Goal: Task Accomplishment & Management: Manage account settings

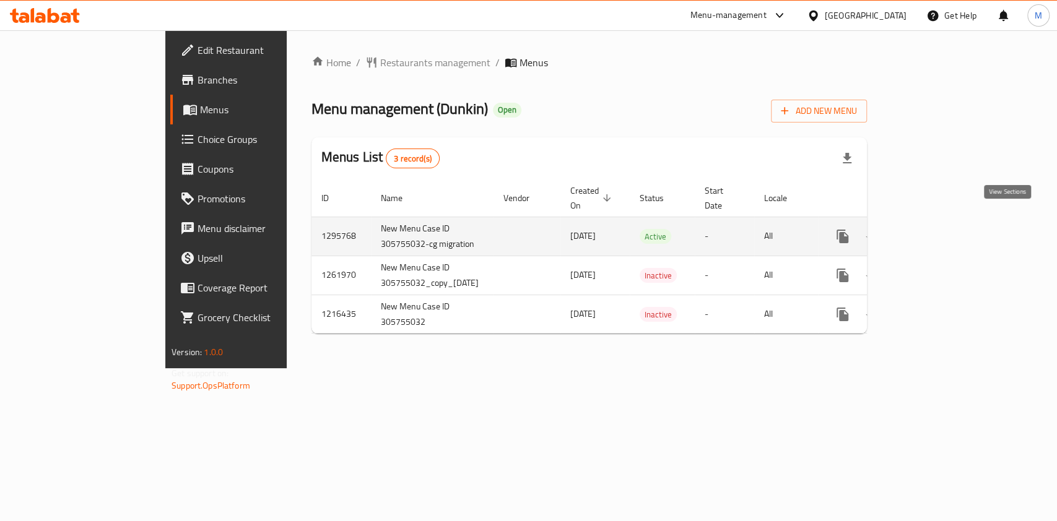
click at [947, 226] on link "enhanced table" at bounding box center [932, 237] width 30 height 30
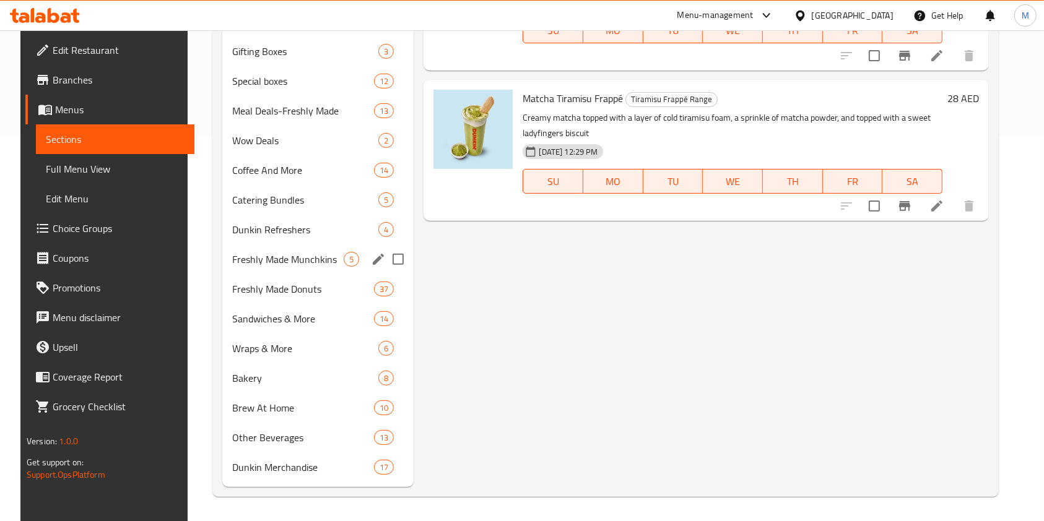
scroll to position [386, 0]
click at [284, 223] on span "Dunkin Refreshers" at bounding box center [287, 229] width 111 height 15
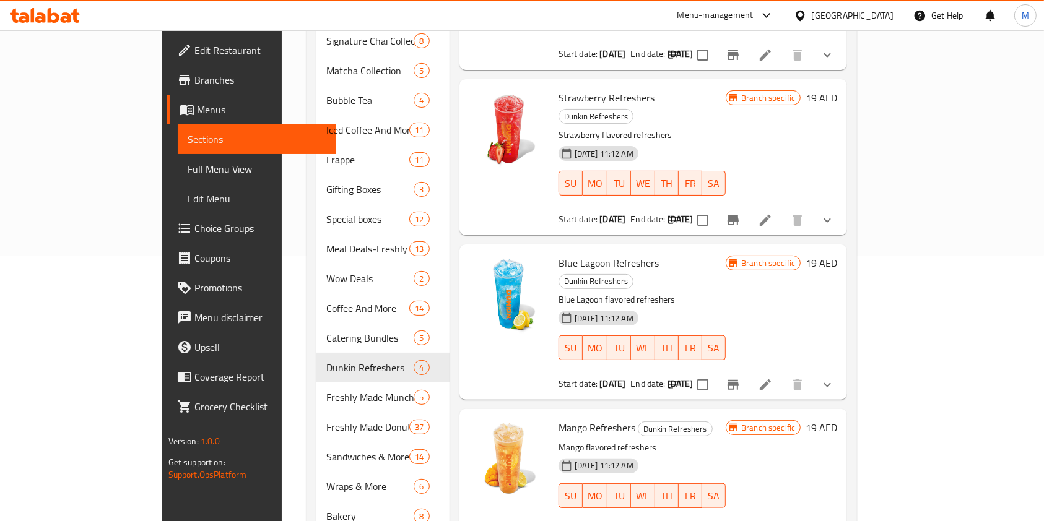
scroll to position [55, 0]
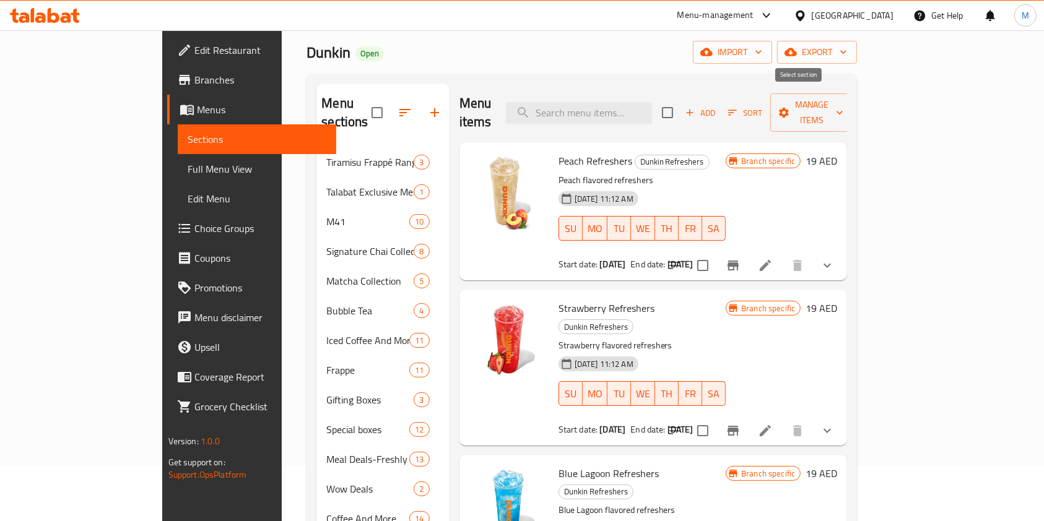
click at [680, 103] on input "checkbox" at bounding box center [667, 113] width 26 height 26
checkbox input "true"
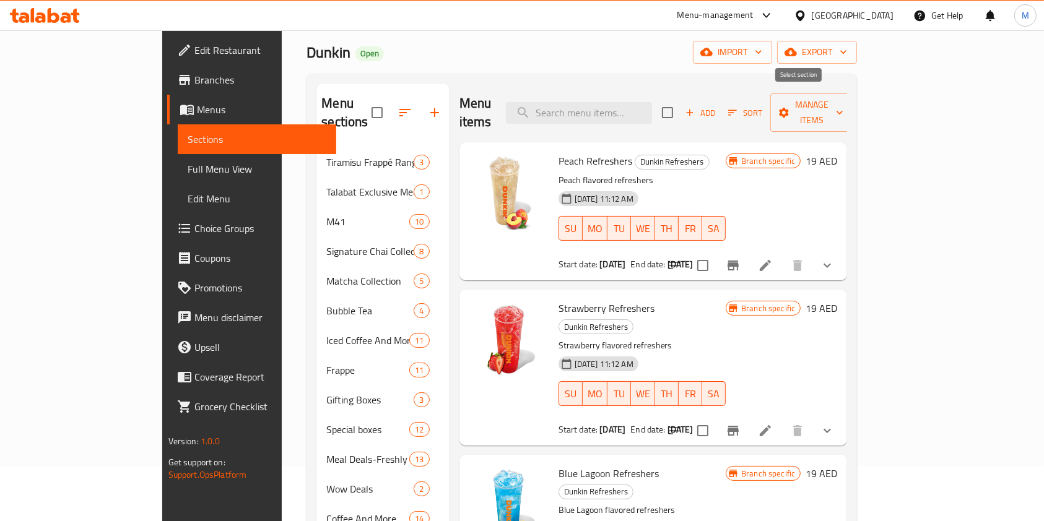
checkbox input "true"
click at [843, 98] on span "Manage items" at bounding box center [811, 112] width 63 height 31
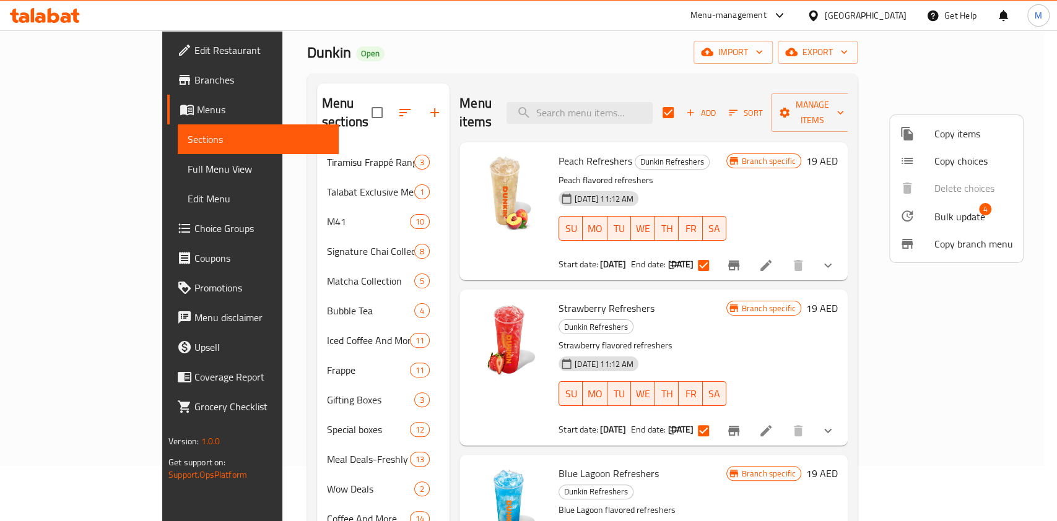
click at [945, 218] on span "Bulk update" at bounding box center [959, 216] width 51 height 15
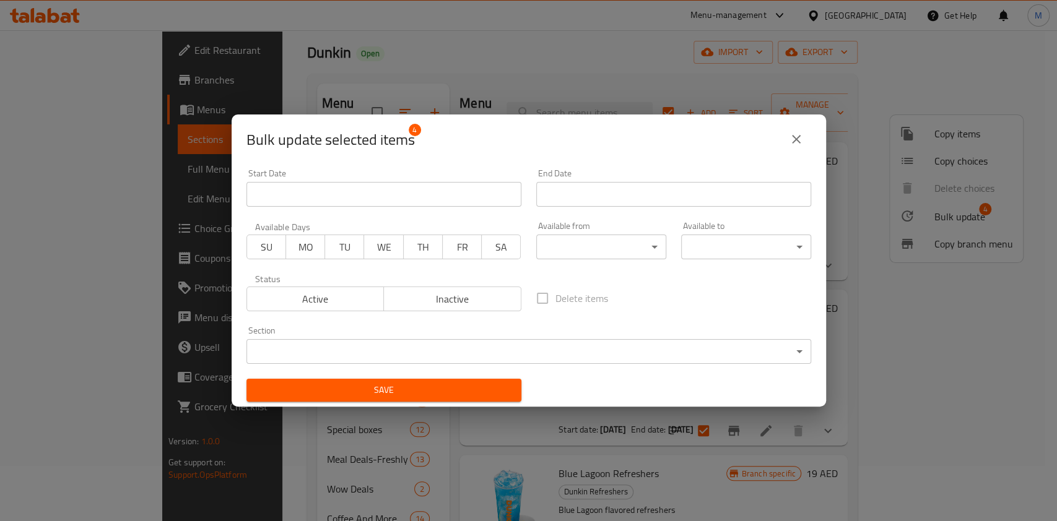
click at [693, 173] on div "End Date End Date" at bounding box center [673, 188] width 275 height 38
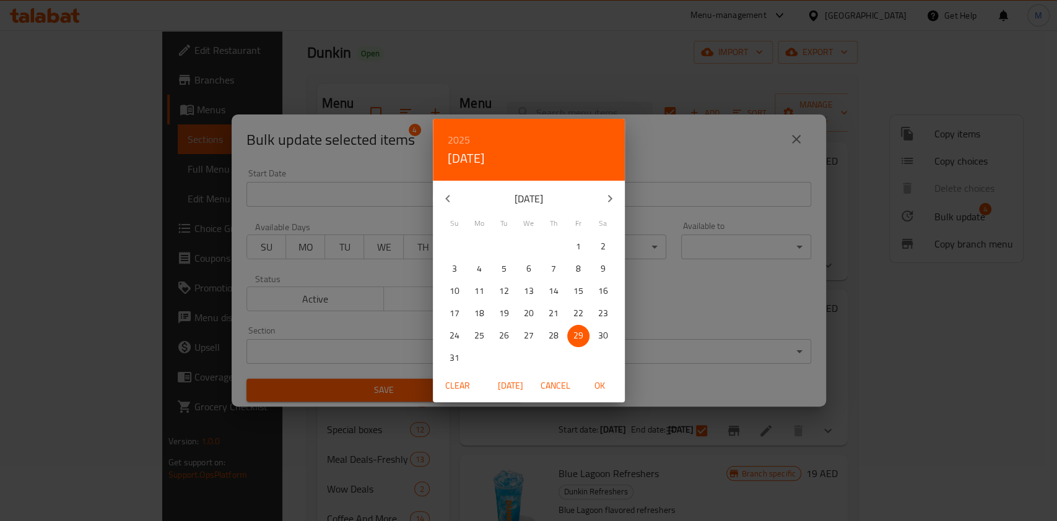
click at [684, 187] on div "2025 Fri, Aug 29 August 2025 Su Mo Tu We Th Fr Sa 27 28 29 30 31 1 2 3 4 5 6 7 …" at bounding box center [528, 260] width 1057 height 521
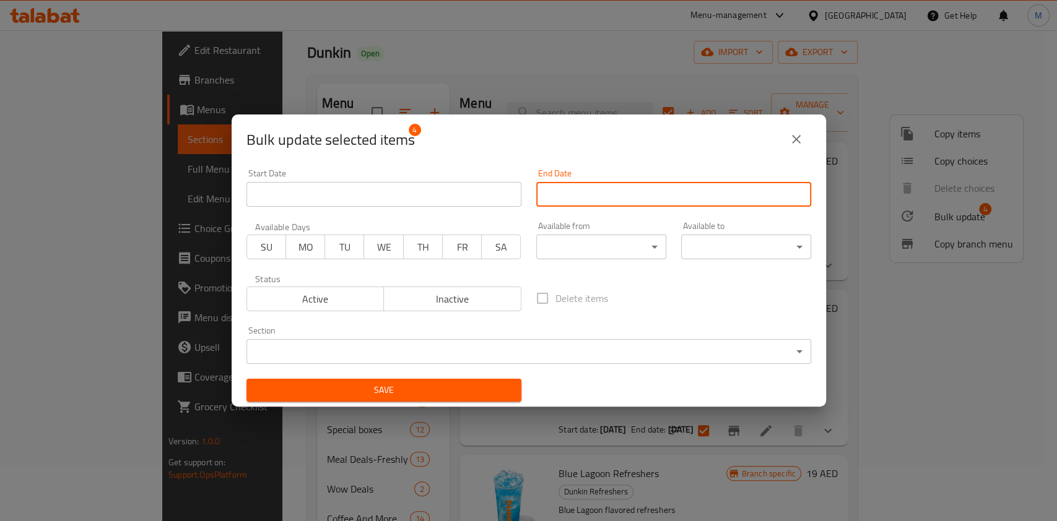
click at [684, 187] on input "Start Date" at bounding box center [673, 194] width 275 height 25
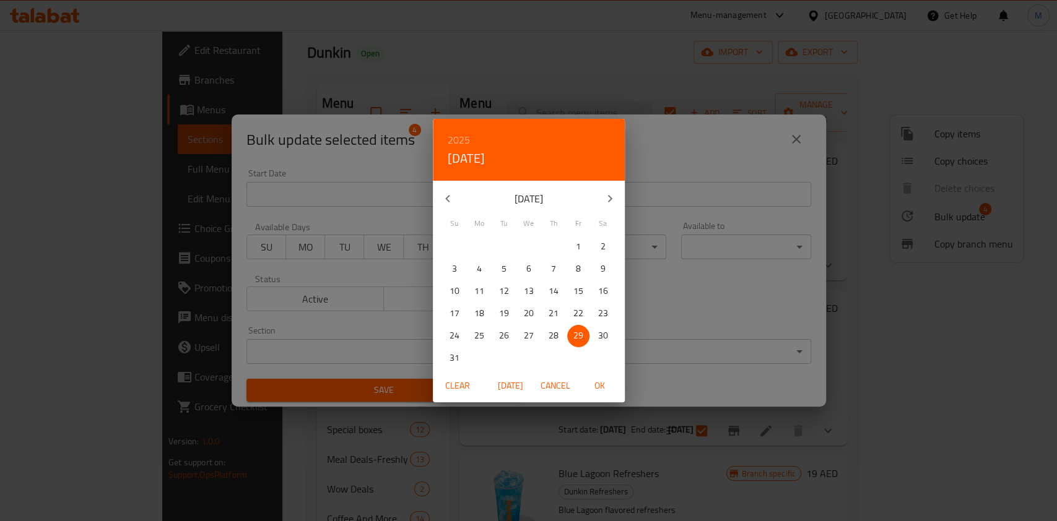
click at [604, 200] on icon "button" at bounding box center [609, 198] width 15 height 15
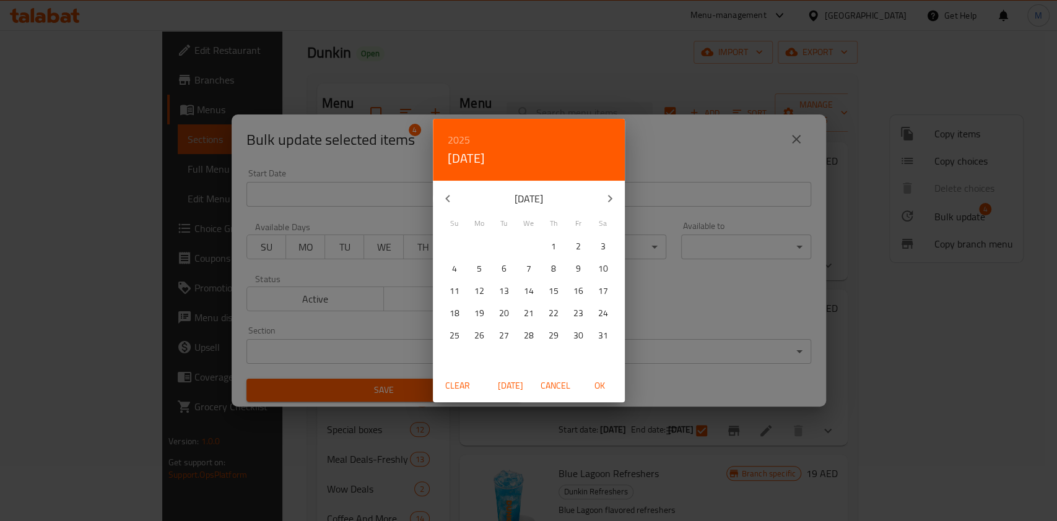
click at [604, 200] on icon "button" at bounding box center [609, 198] width 15 height 15
click at [602, 306] on p "28" at bounding box center [603, 313] width 10 height 15
click at [604, 384] on span "OK" at bounding box center [600, 385] width 30 height 15
type input "28-02-2026"
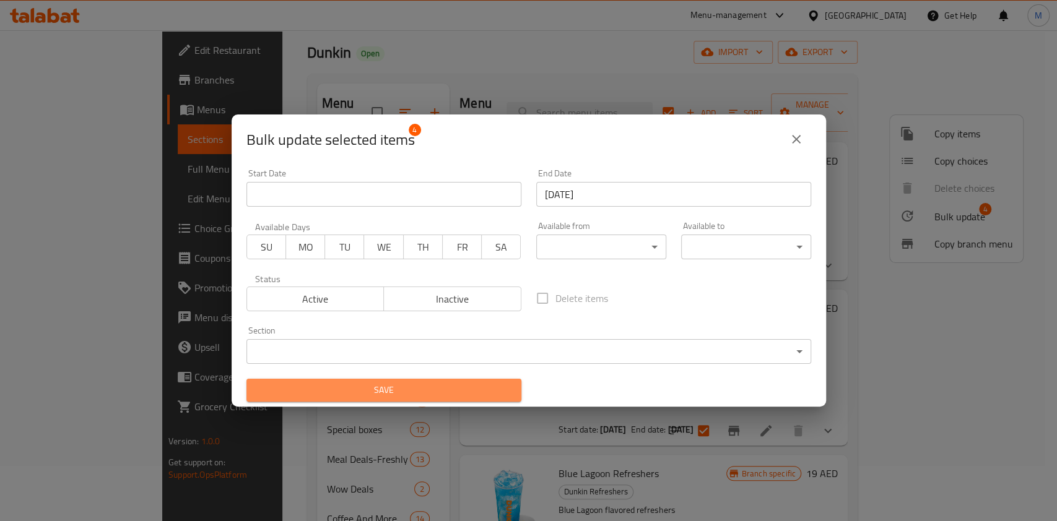
click at [394, 392] on span "Save" at bounding box center [383, 390] width 255 height 15
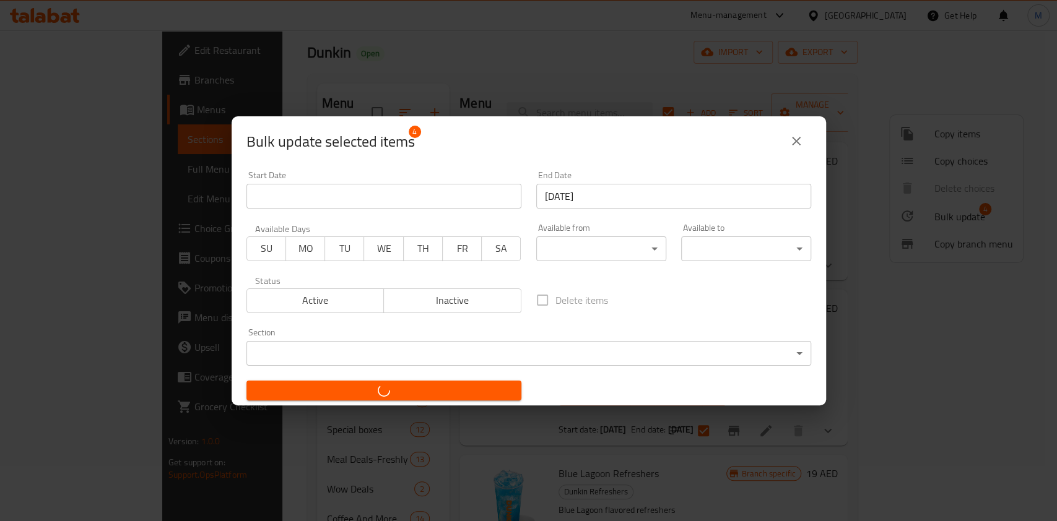
checkbox input "false"
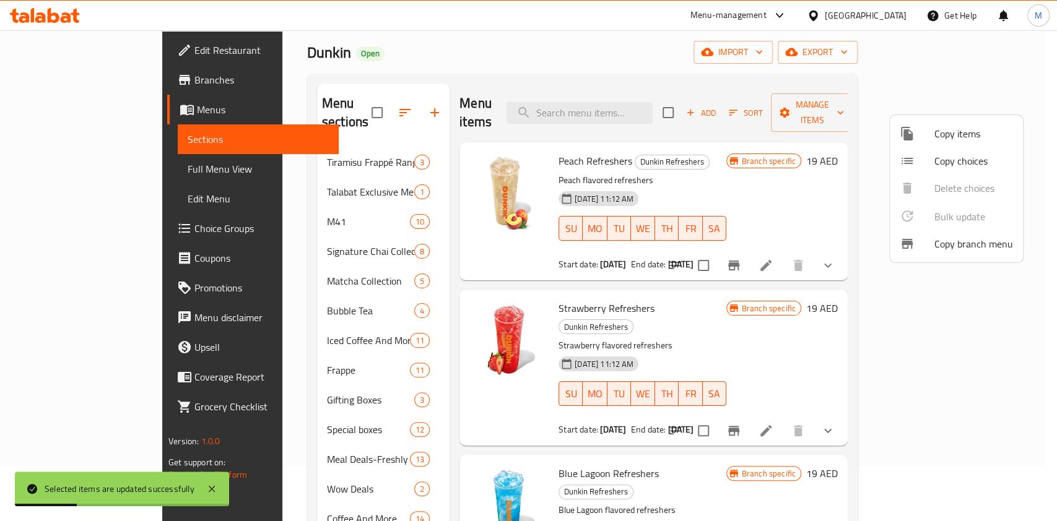
click at [515, 68] on div at bounding box center [528, 260] width 1057 height 521
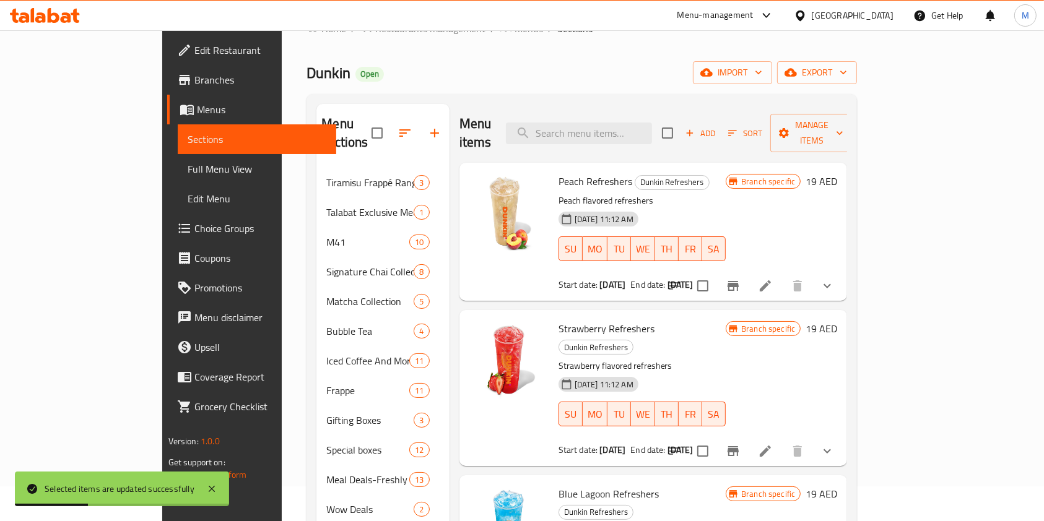
scroll to position [0, 0]
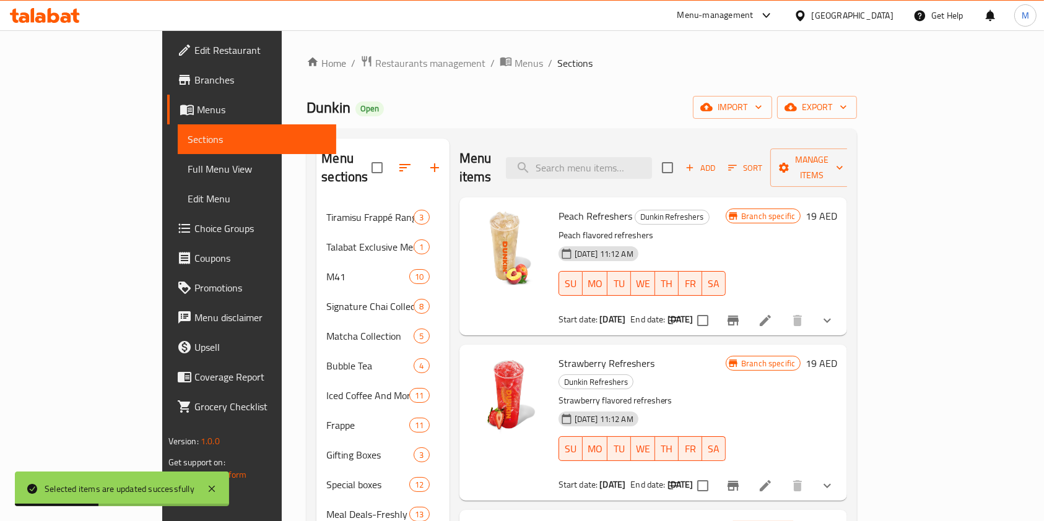
click at [342, 51] on div "Home / Restaurants management / Menus / Sections Dunkin Open import export Menu…" at bounding box center [582, 477] width 600 height 895
click at [375, 58] on span "Restaurants management" at bounding box center [430, 63] width 110 height 15
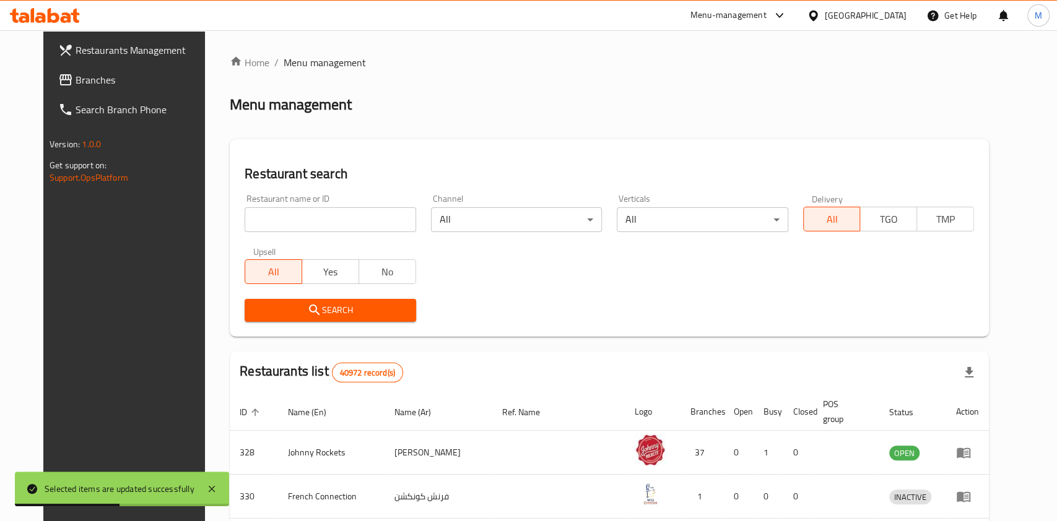
click at [337, 212] on div at bounding box center [528, 260] width 1057 height 521
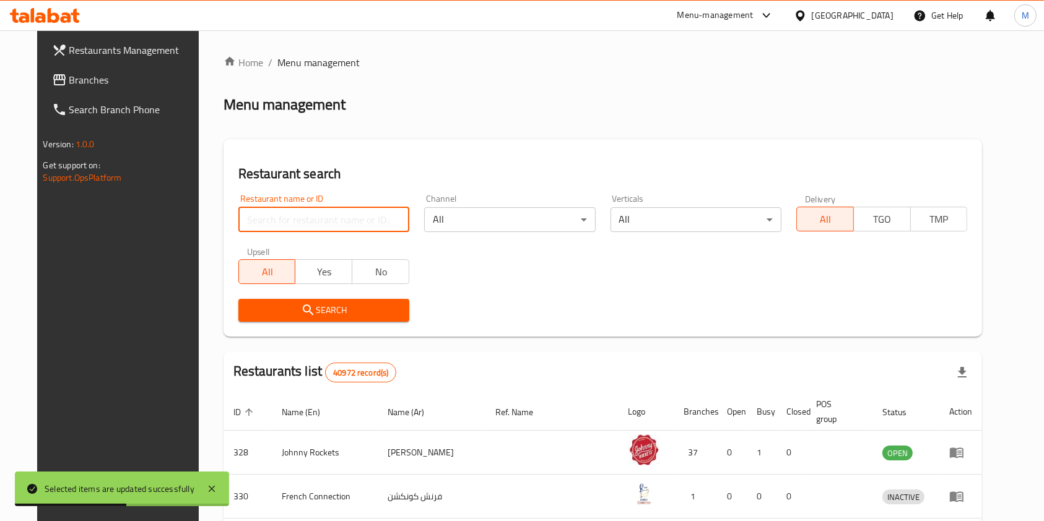
click at [330, 217] on input "search" at bounding box center [323, 219] width 171 height 25
type input "dunkin"
click button "Search" at bounding box center [323, 310] width 171 height 23
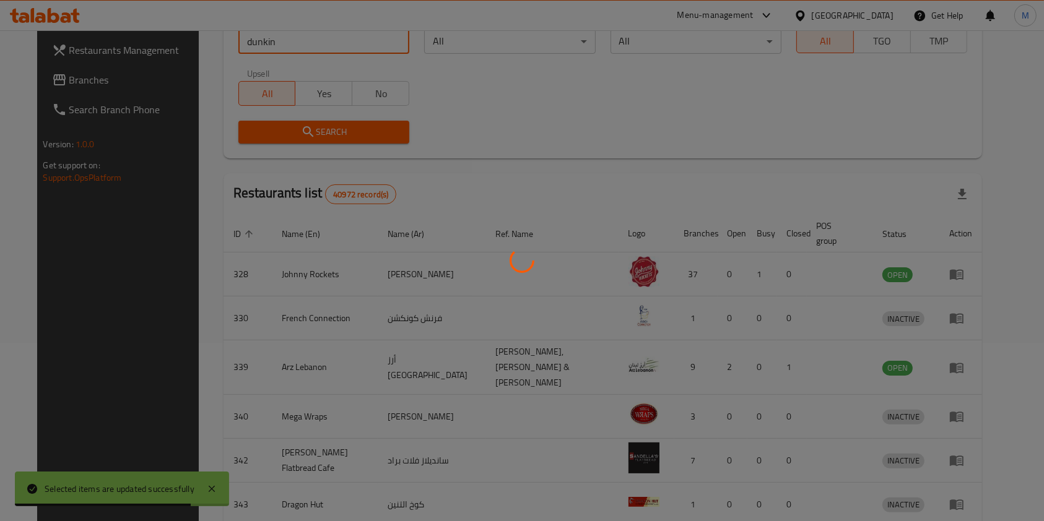
scroll to position [174, 0]
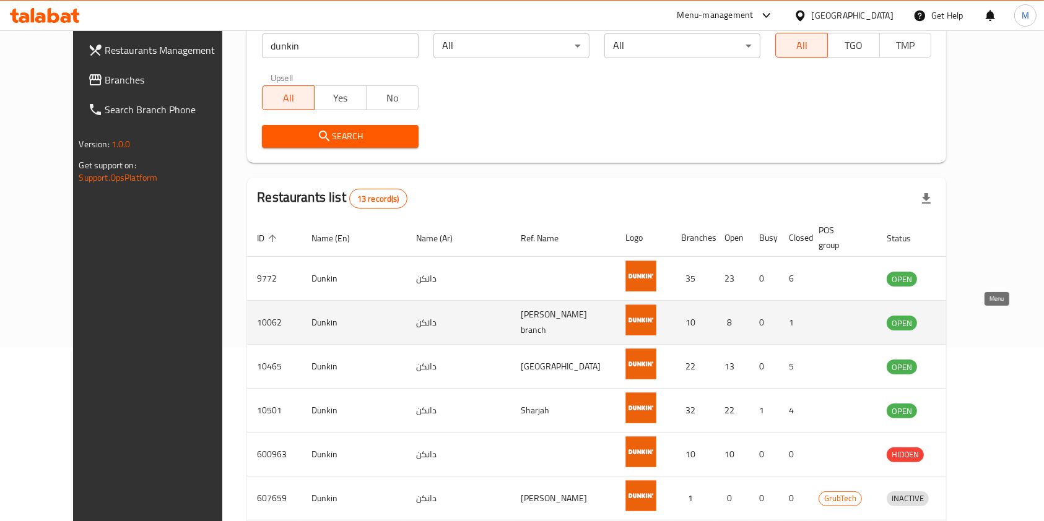
click at [966, 322] on icon "enhanced table" at bounding box center [964, 323] width 4 height 5
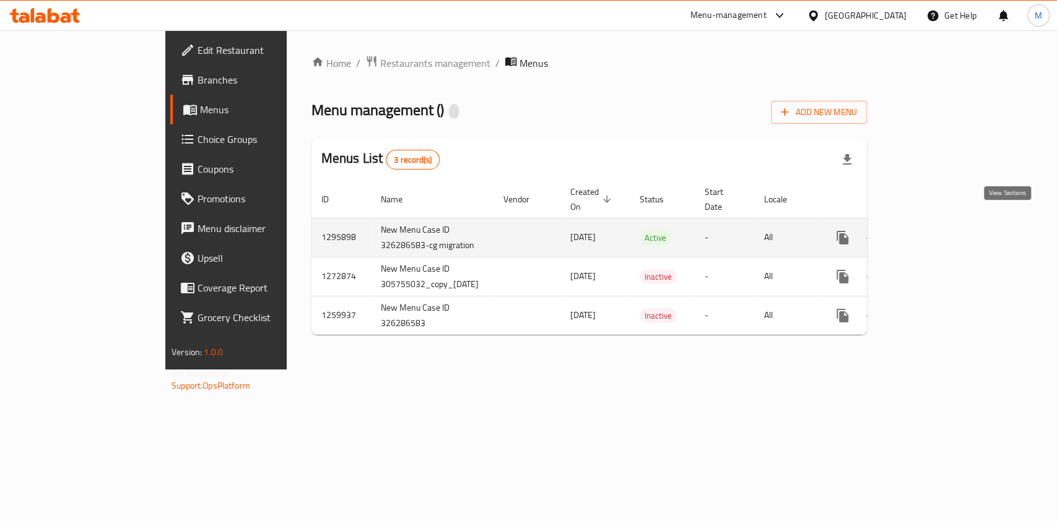
click at [937, 232] on icon "enhanced table" at bounding box center [931, 237] width 11 height 11
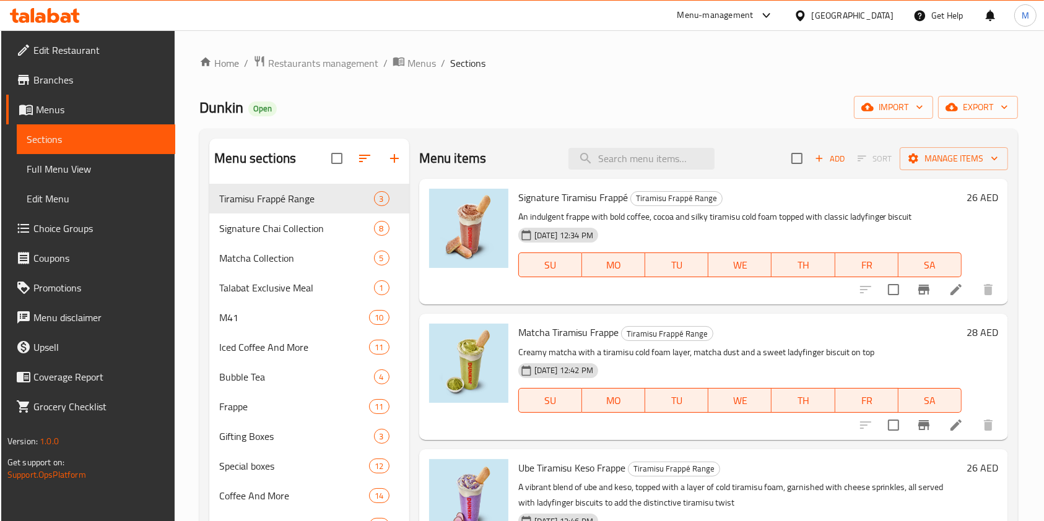
scroll to position [354, 0]
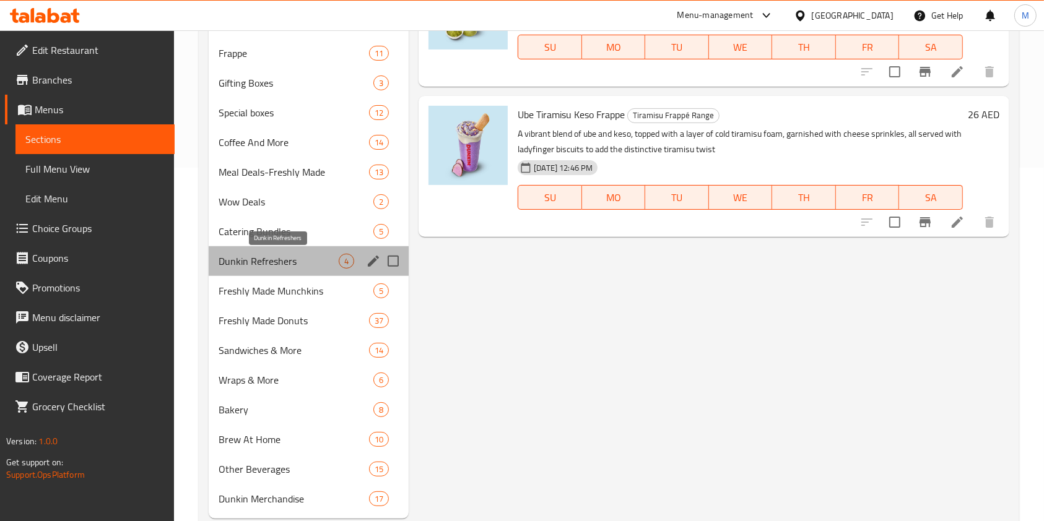
click at [276, 258] on span "Dunkin Refreshers" at bounding box center [279, 261] width 120 height 15
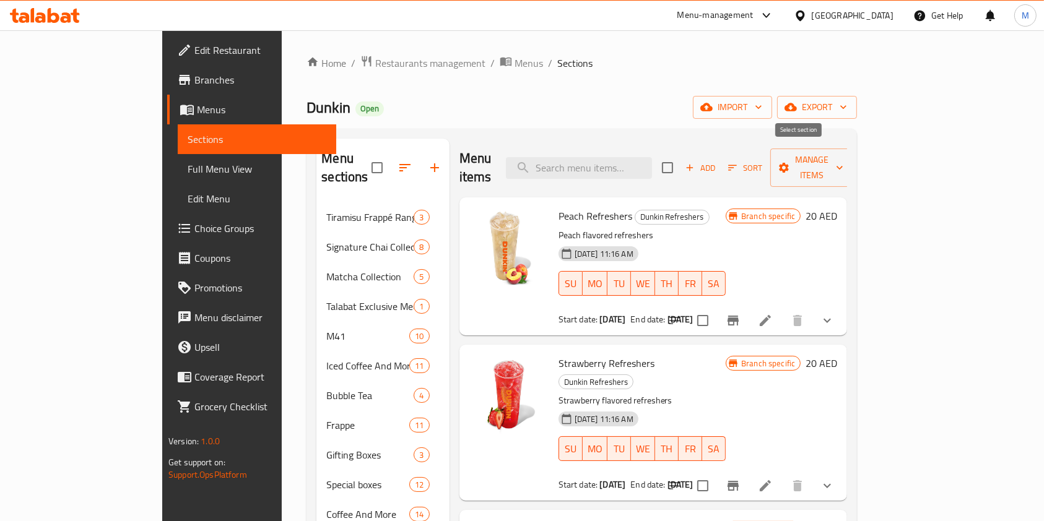
click at [680, 163] on input "checkbox" at bounding box center [667, 168] width 26 height 26
checkbox input "true"
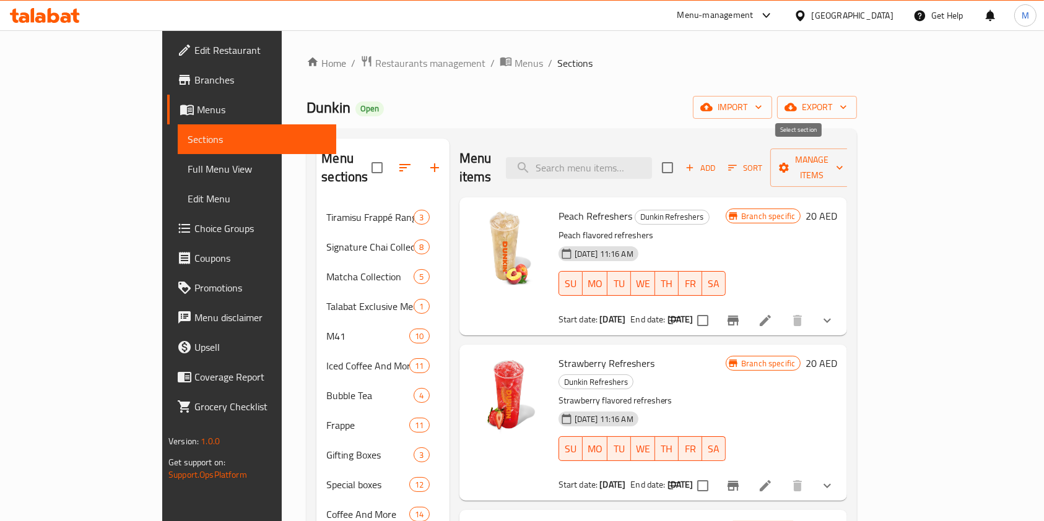
checkbox input "true"
click at [843, 165] on span "Manage items" at bounding box center [811, 167] width 63 height 31
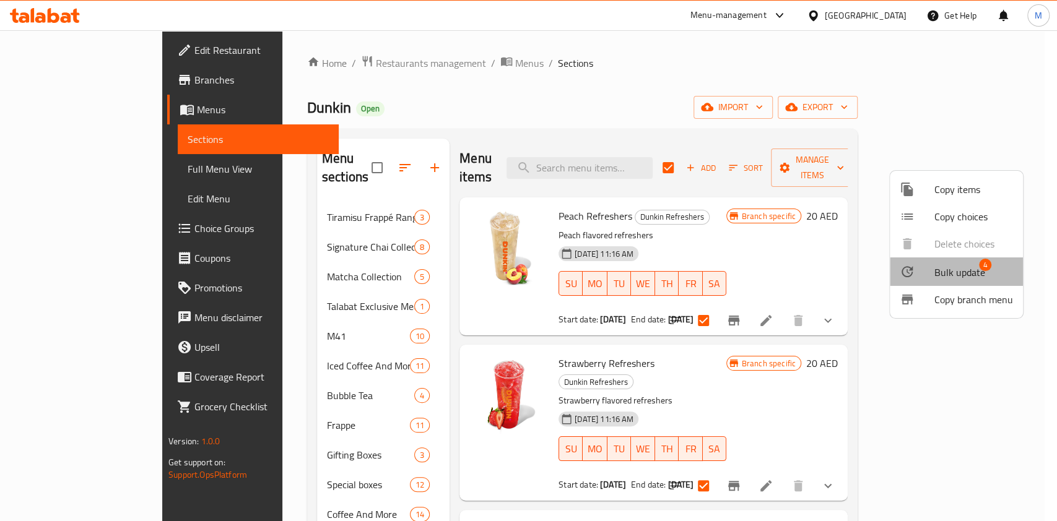
click at [962, 270] on span "Bulk update" at bounding box center [959, 272] width 51 height 15
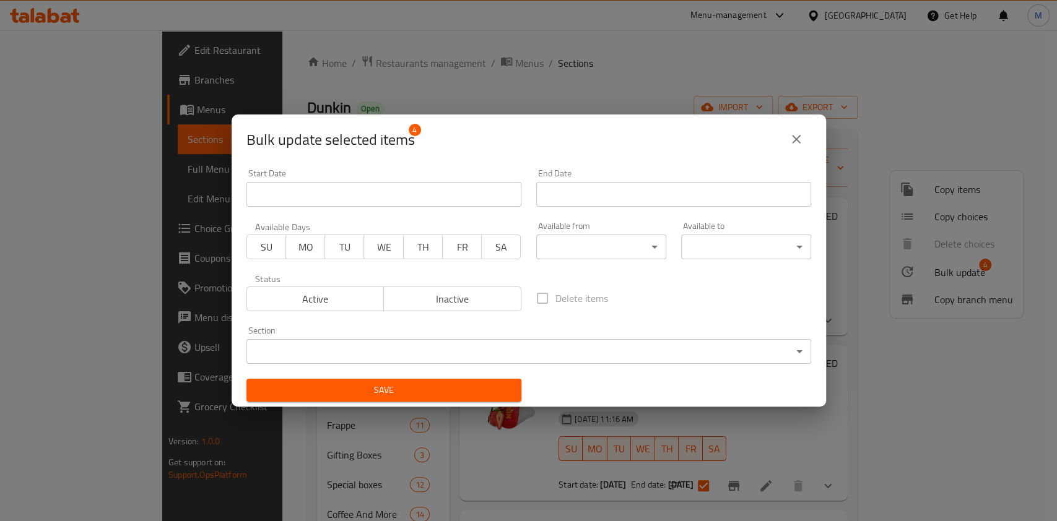
click at [637, 189] on input "Start Date" at bounding box center [673, 194] width 275 height 25
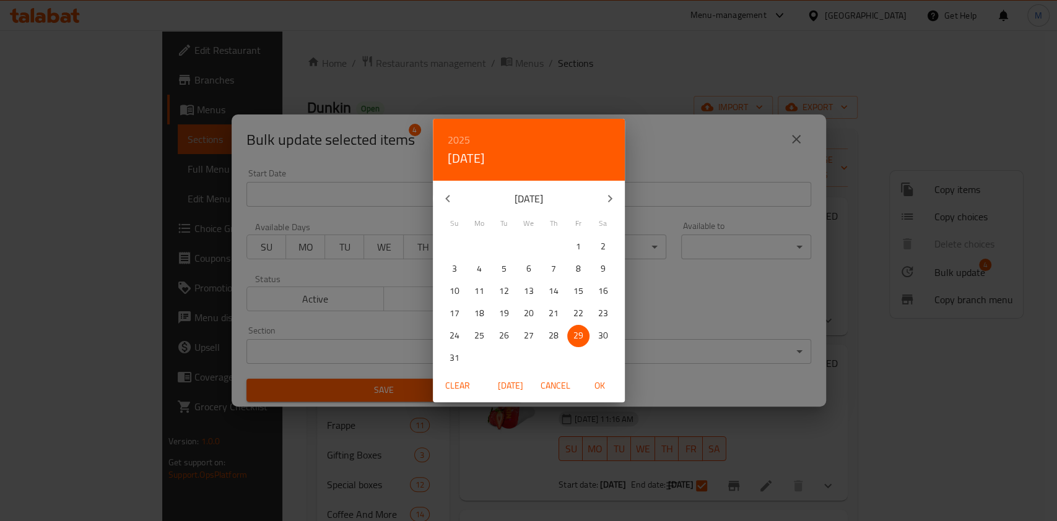
click at [607, 189] on button "button" at bounding box center [610, 199] width 30 height 30
click at [609, 189] on button "button" at bounding box center [610, 199] width 30 height 30
click at [608, 199] on icon "button" at bounding box center [609, 198] width 15 height 15
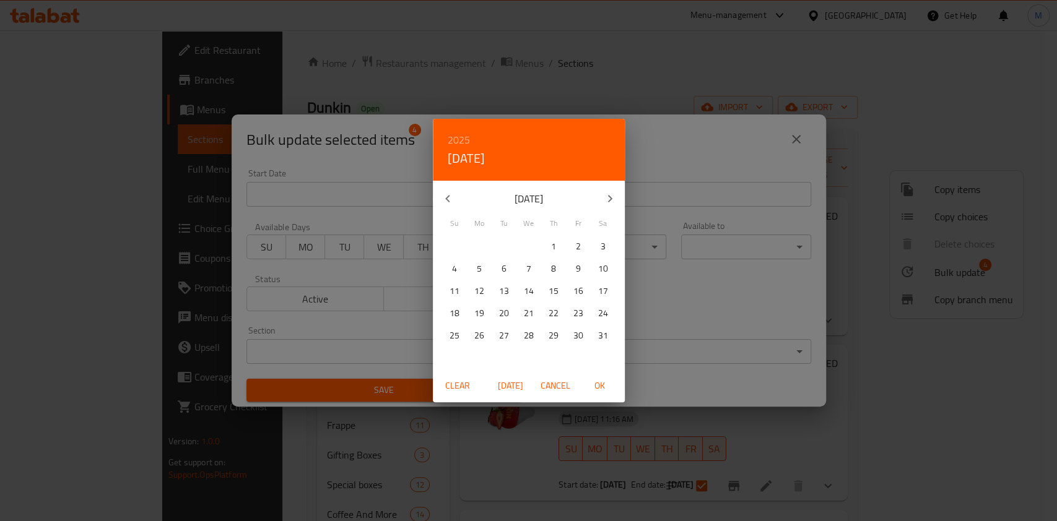
click at [563, 250] on span "1" at bounding box center [553, 246] width 22 height 15
click at [599, 384] on span "OK" at bounding box center [600, 385] width 30 height 15
type input "01-01-2026"
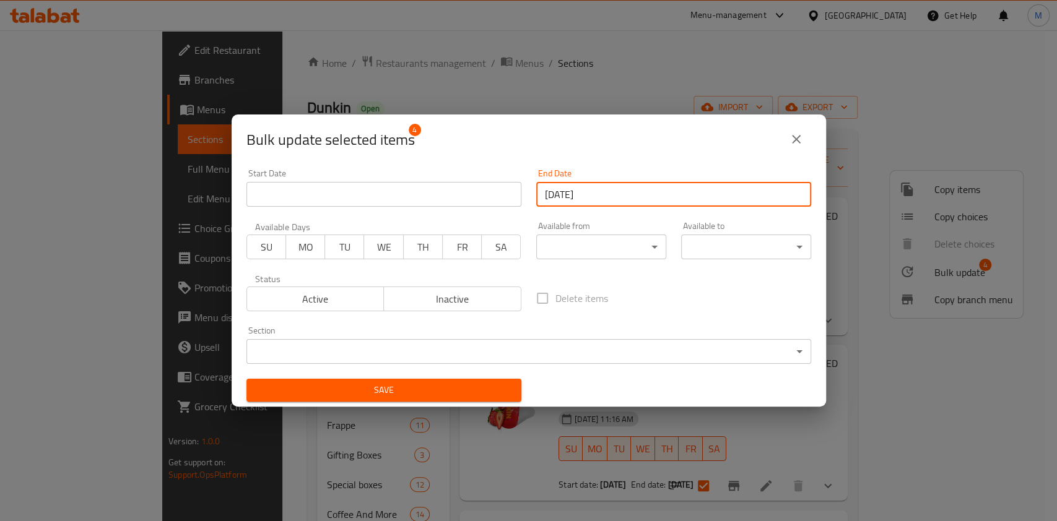
click at [446, 384] on span "Save" at bounding box center [383, 390] width 255 height 15
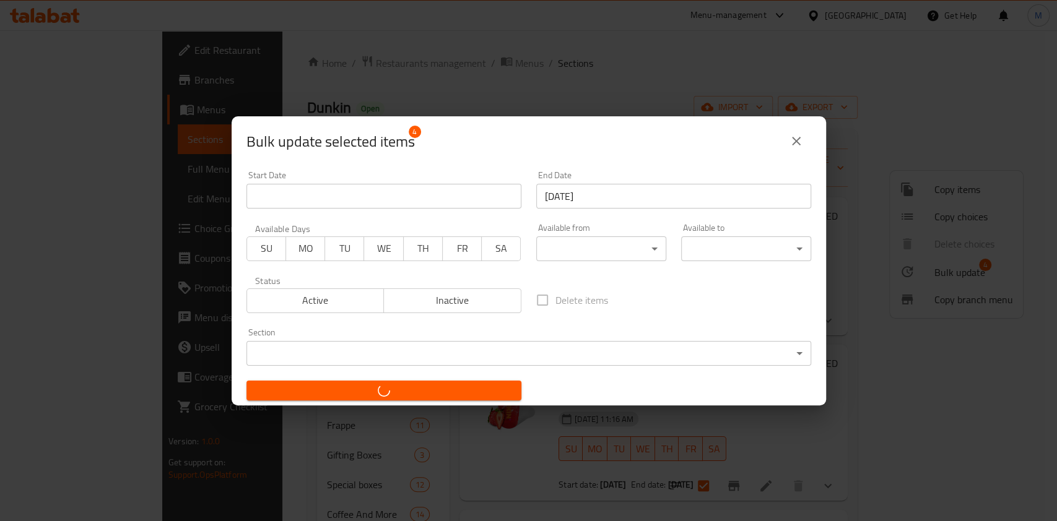
checkbox input "false"
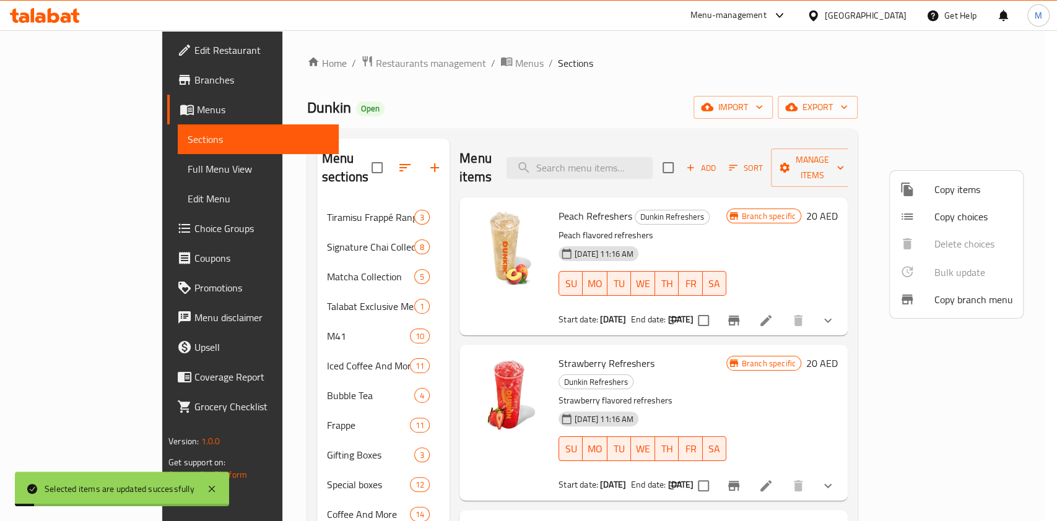
click at [344, 63] on div at bounding box center [528, 260] width 1057 height 521
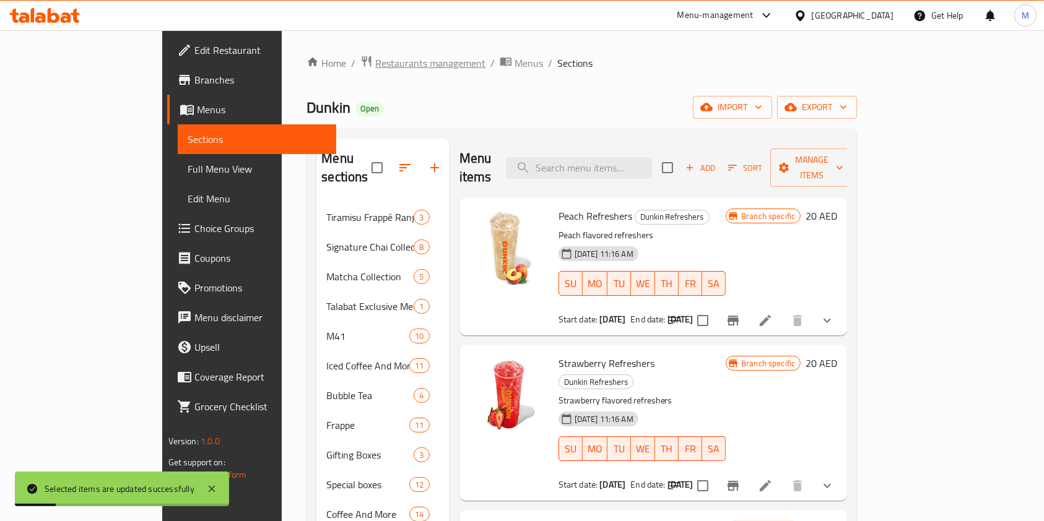
click at [375, 63] on span "Restaurants management" at bounding box center [430, 63] width 110 height 15
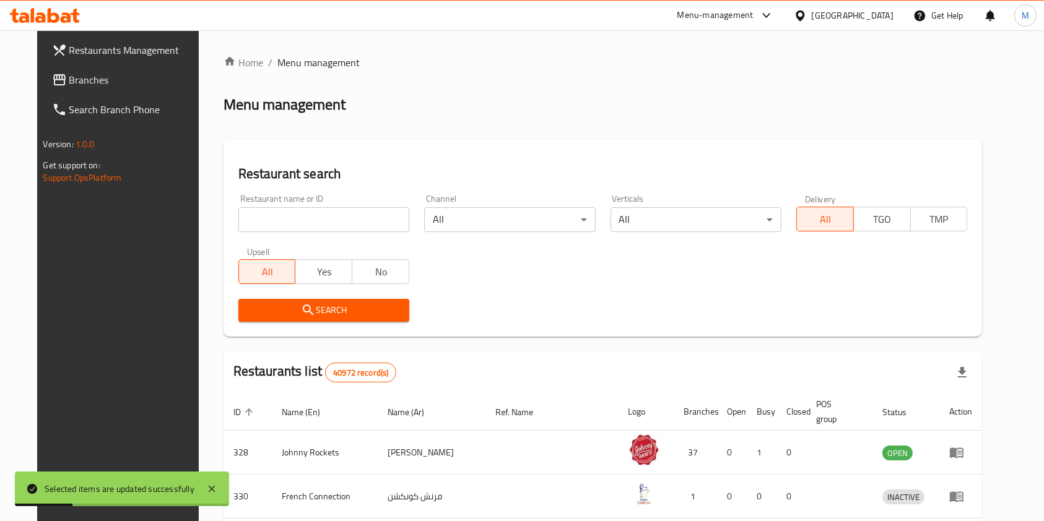
click at [332, 211] on input "search" at bounding box center [323, 219] width 171 height 25
type input "dunkin"
click button "Search" at bounding box center [323, 310] width 171 height 23
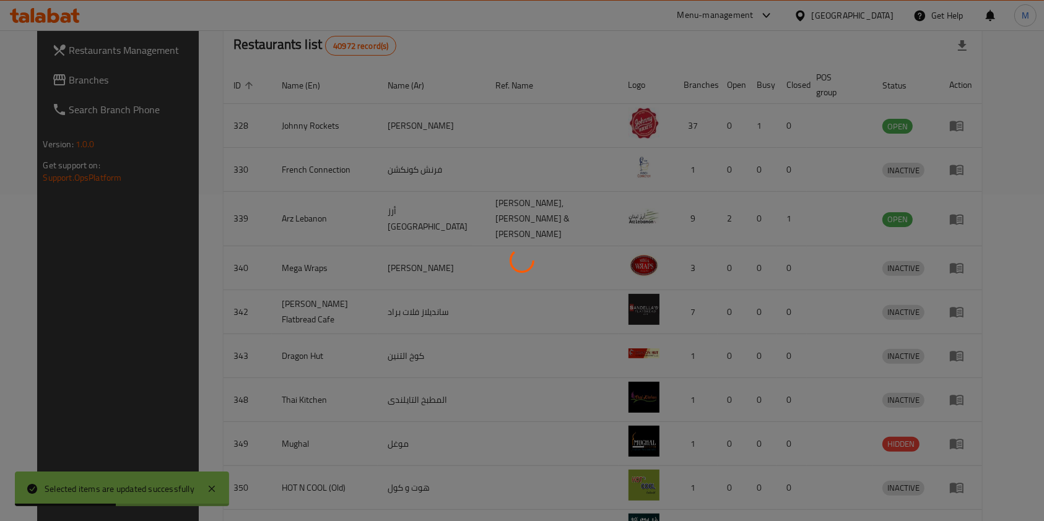
scroll to position [339, 0]
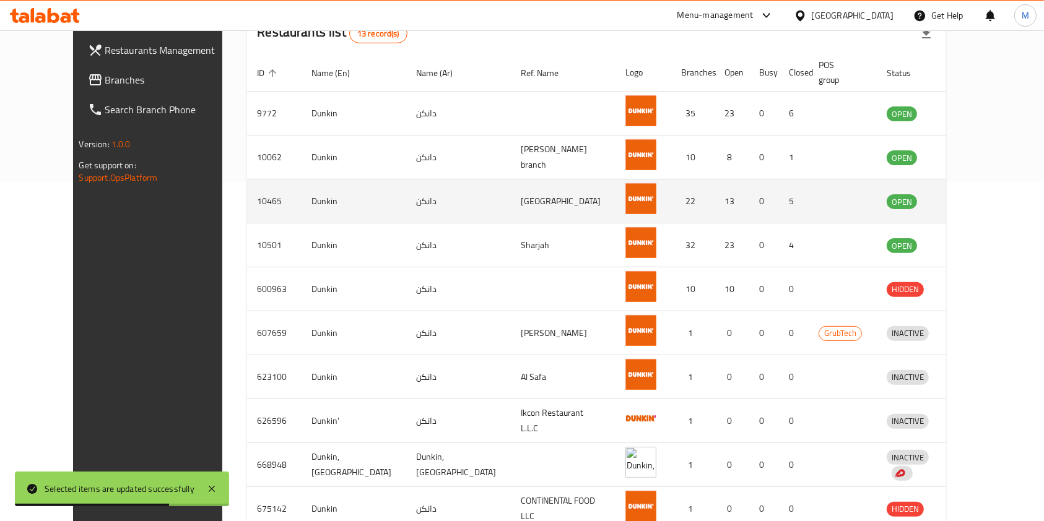
click at [986, 207] on td "enhanced table" at bounding box center [965, 202] width 43 height 44
click at [968, 197] on icon "enhanced table" at bounding box center [961, 202] width 14 height 11
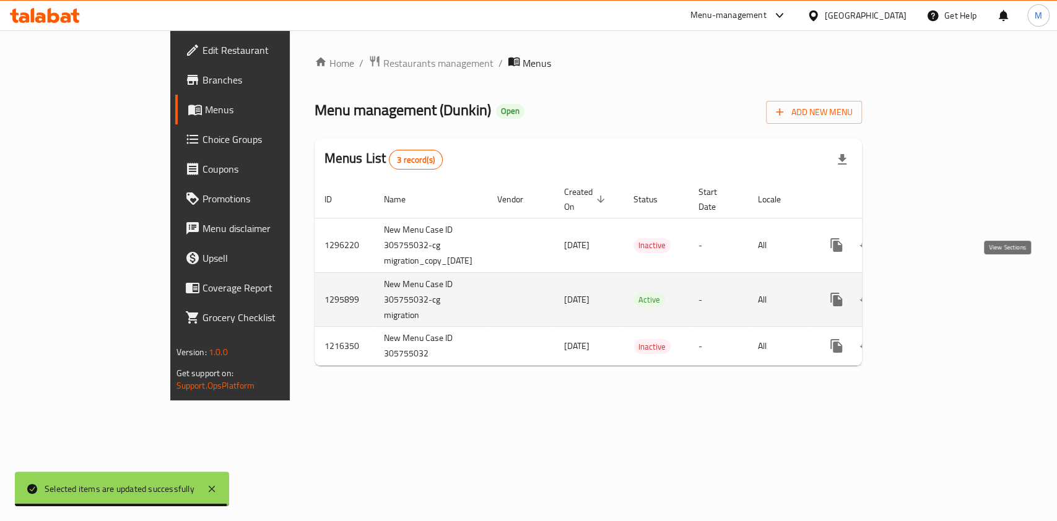
click at [933, 292] on icon "enhanced table" at bounding box center [925, 299] width 15 height 15
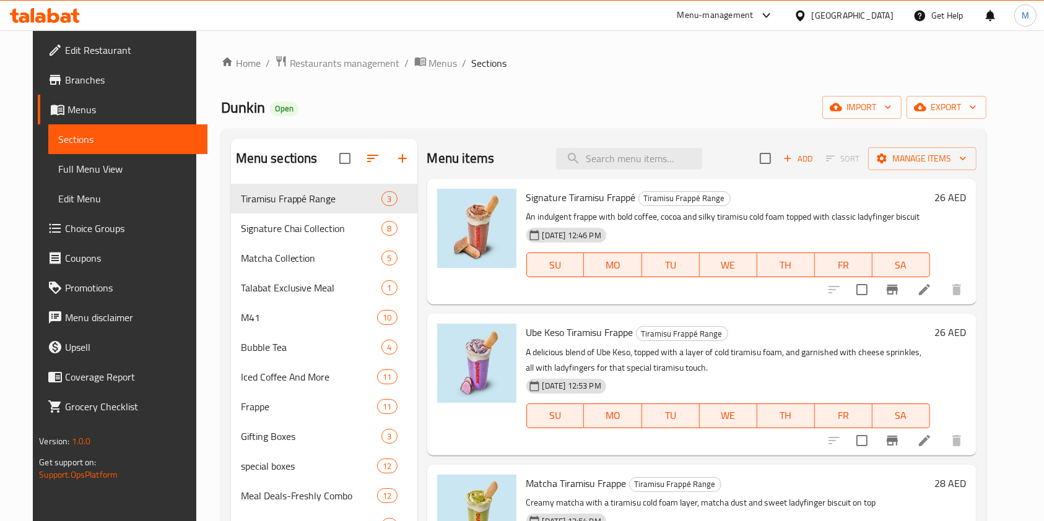
scroll to position [354, 0]
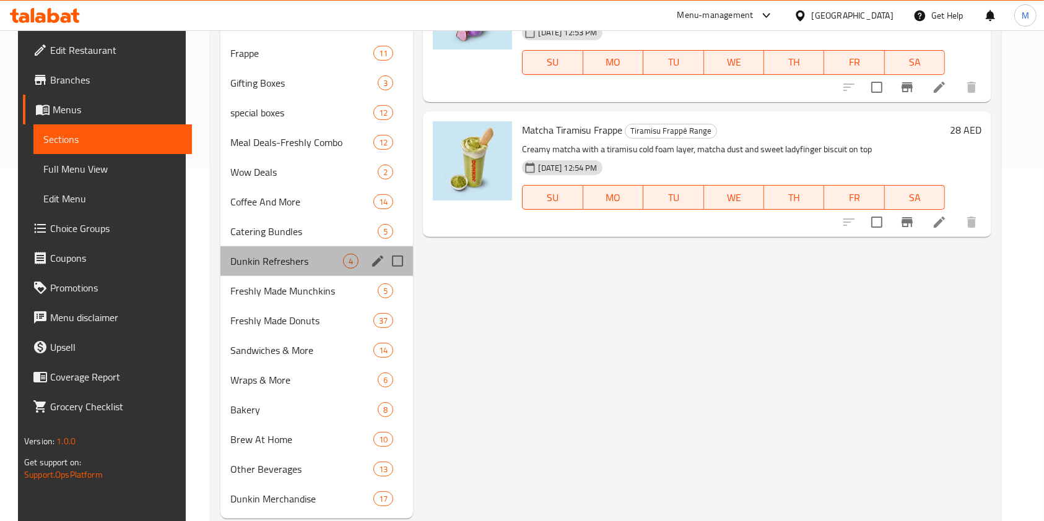
click at [303, 270] on div "Dunkin Refreshers 4" at bounding box center [316, 261] width 193 height 30
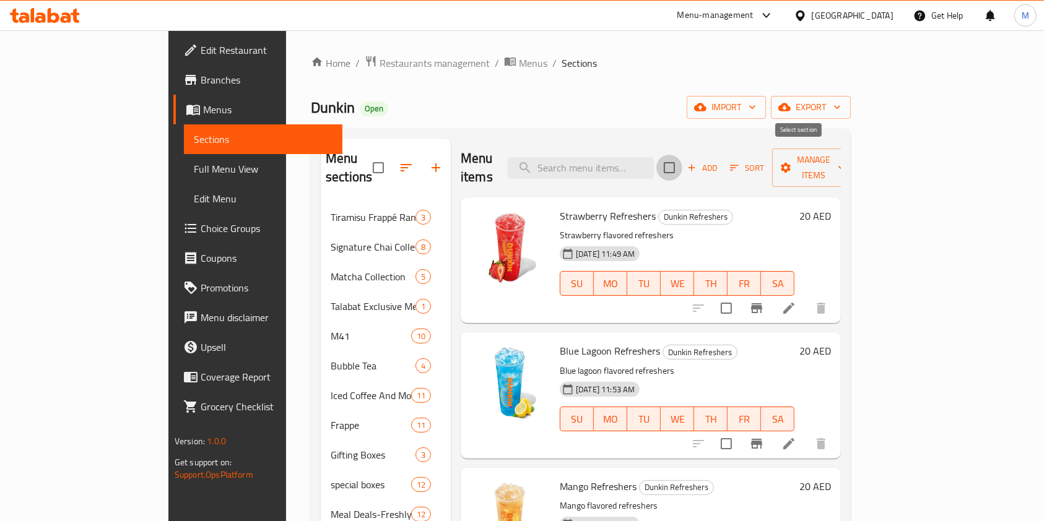
click at [682, 157] on input "checkbox" at bounding box center [669, 168] width 26 height 26
checkbox input "true"
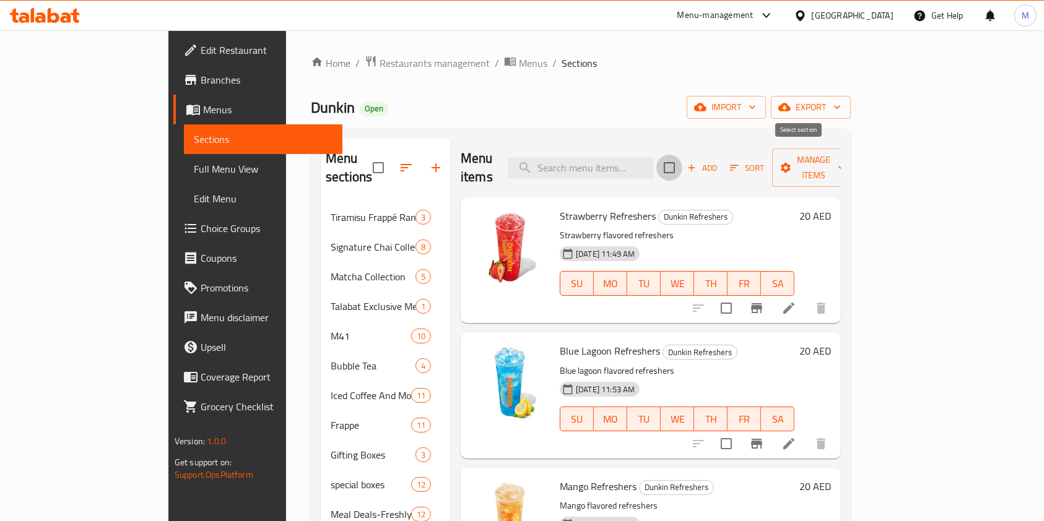
checkbox input "true"
click at [845, 159] on span "Manage items" at bounding box center [813, 167] width 63 height 31
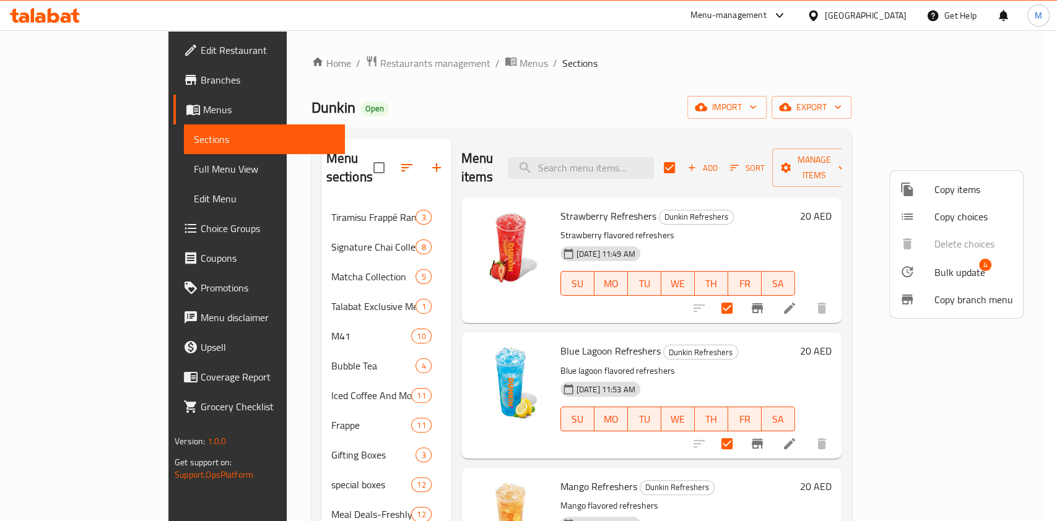
click at [945, 270] on span "Bulk update" at bounding box center [959, 272] width 51 height 15
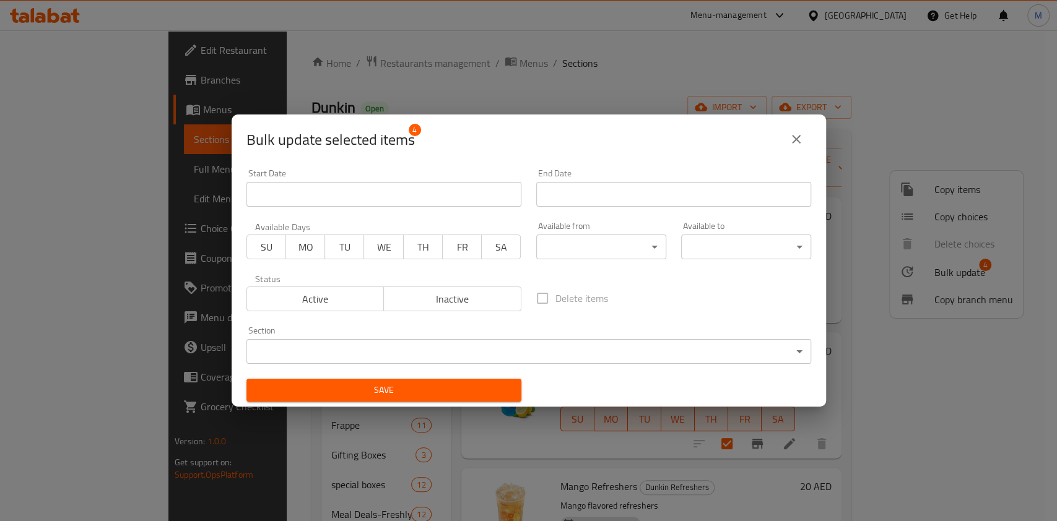
click at [619, 183] on input "Start Date" at bounding box center [673, 194] width 275 height 25
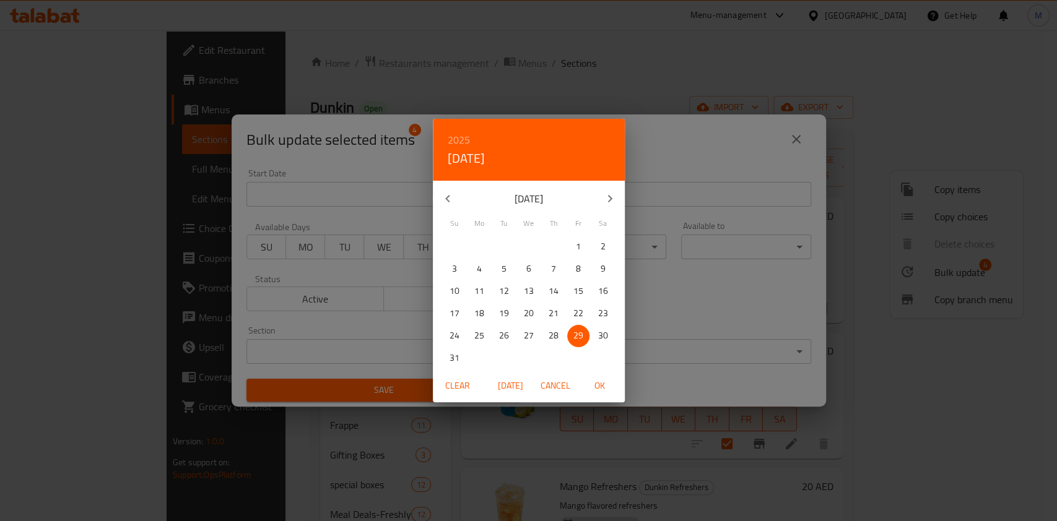
click at [614, 195] on icon "button" at bounding box center [609, 198] width 15 height 15
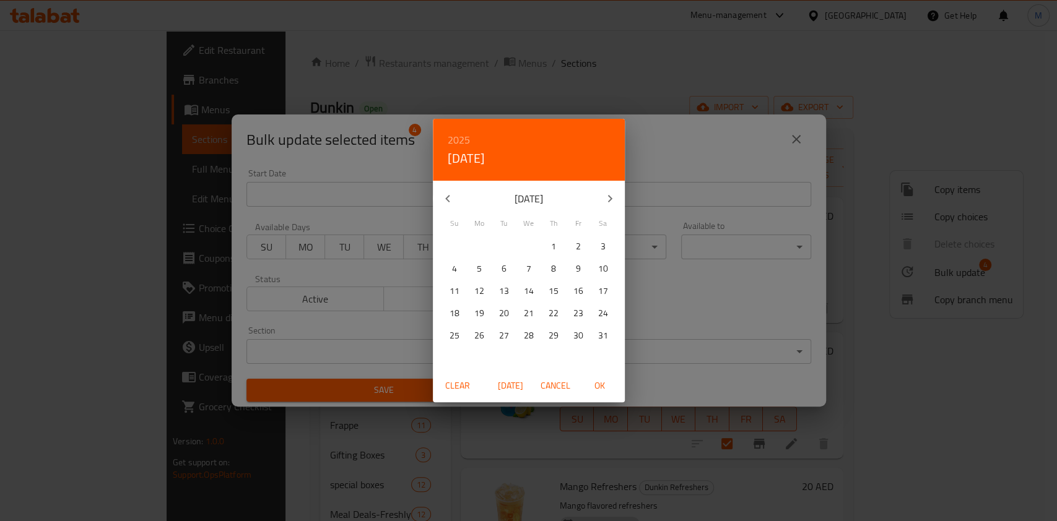
click at [560, 248] on span "1" at bounding box center [553, 246] width 22 height 15
click at [596, 378] on span "OK" at bounding box center [600, 385] width 30 height 15
type input "01-01-2026"
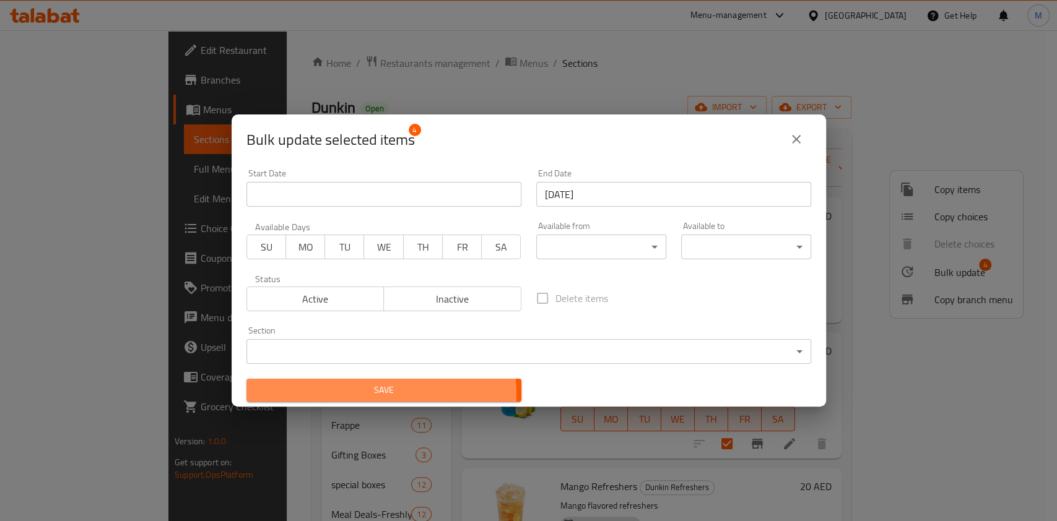
click at [364, 394] on span "Save" at bounding box center [383, 390] width 255 height 15
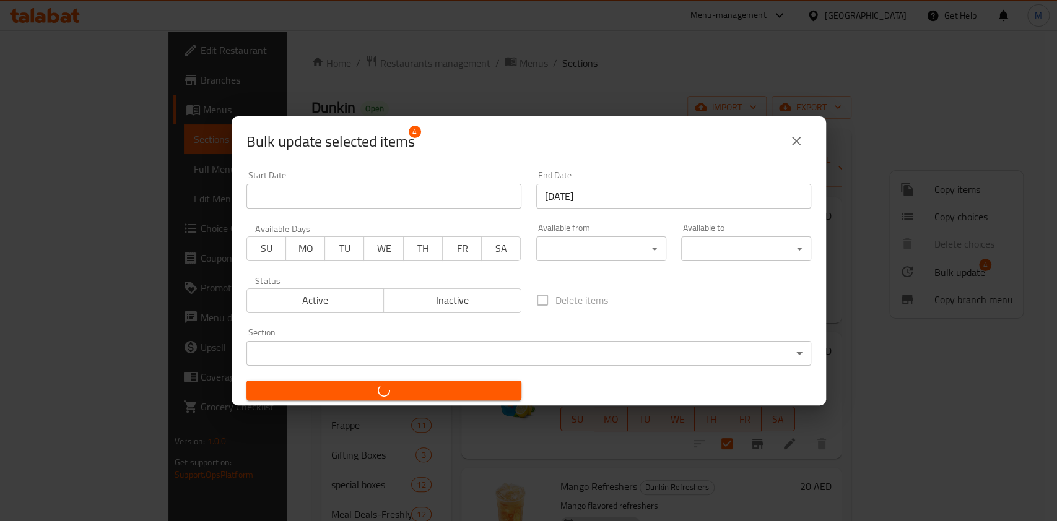
checkbox input "false"
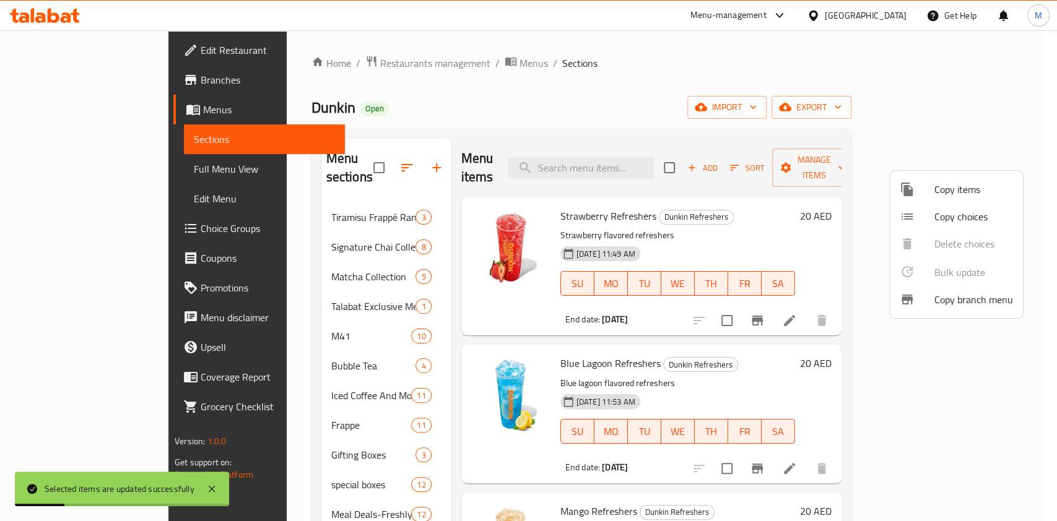
click at [327, 60] on div at bounding box center [528, 260] width 1057 height 521
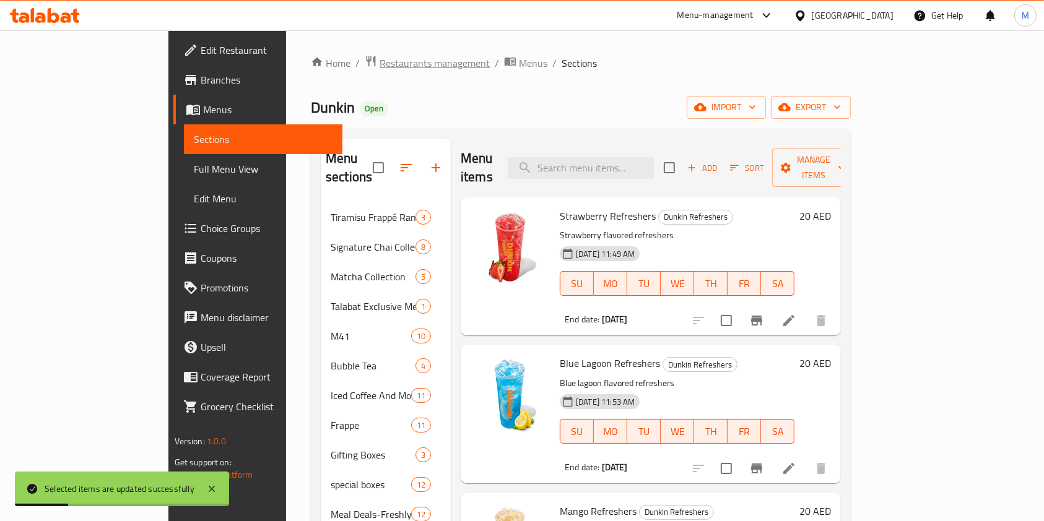
click at [380, 66] on span "Restaurants management" at bounding box center [435, 63] width 110 height 15
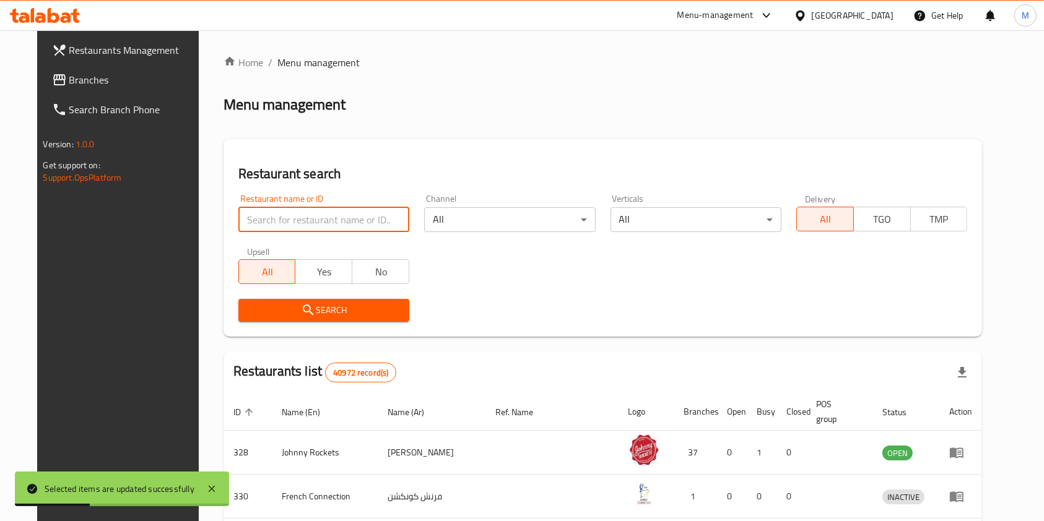
drag, startPoint x: 329, startPoint y: 225, endPoint x: 336, endPoint y: 217, distance: 10.5
click at [331, 225] on input "search" at bounding box center [323, 219] width 171 height 25
type input "dunkin"
click button "Search" at bounding box center [323, 310] width 171 height 23
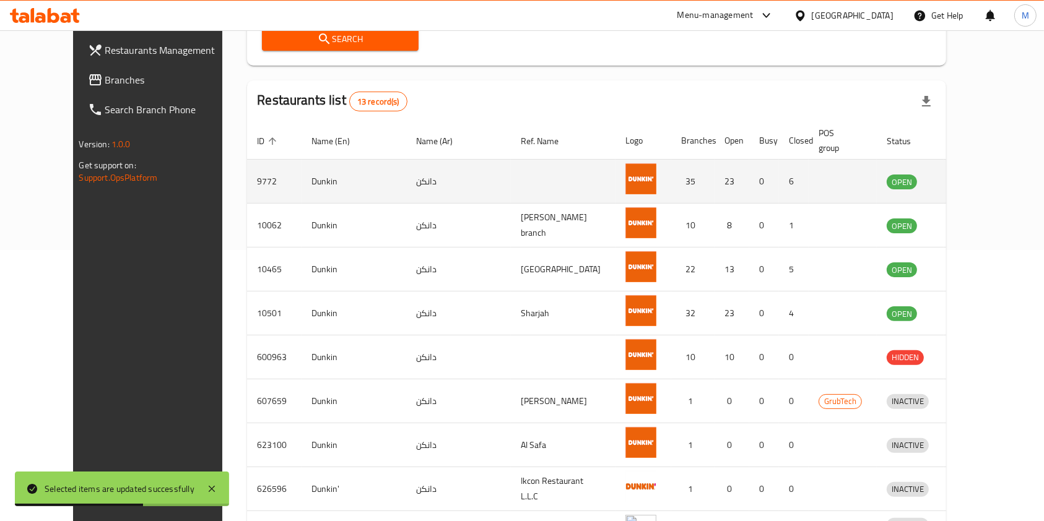
scroll to position [365, 0]
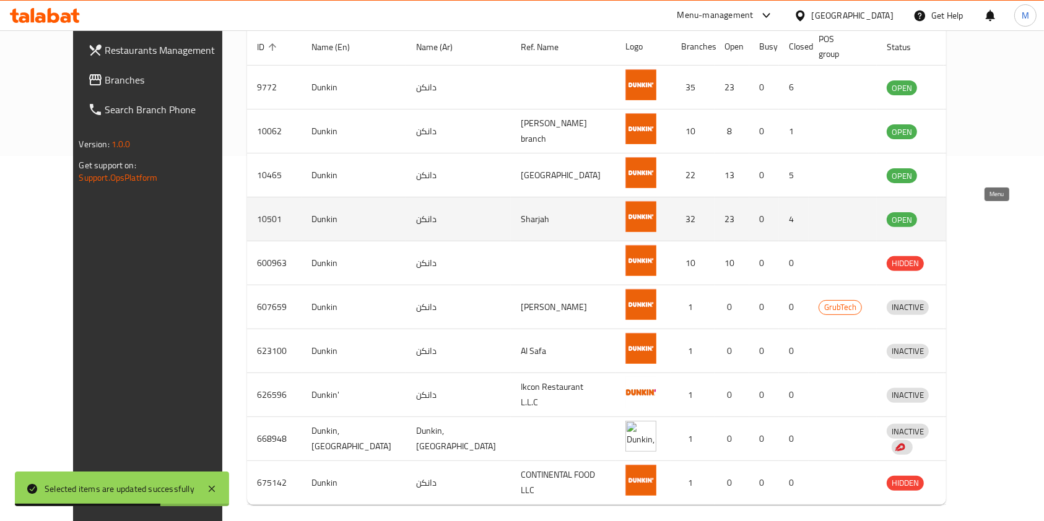
click at [968, 222] on icon "enhanced table" at bounding box center [961, 220] width 14 height 11
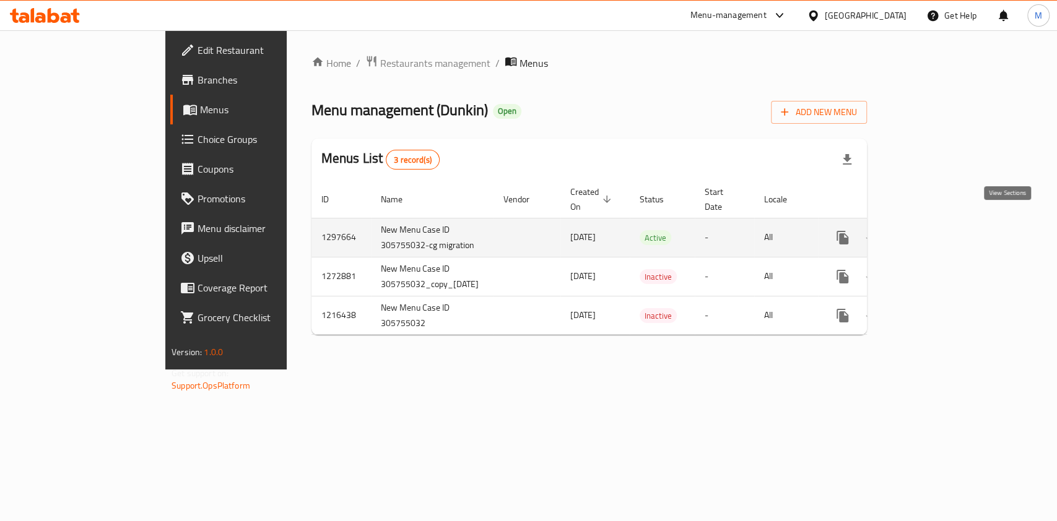
click at [939, 230] on icon "enhanced table" at bounding box center [931, 237] width 15 height 15
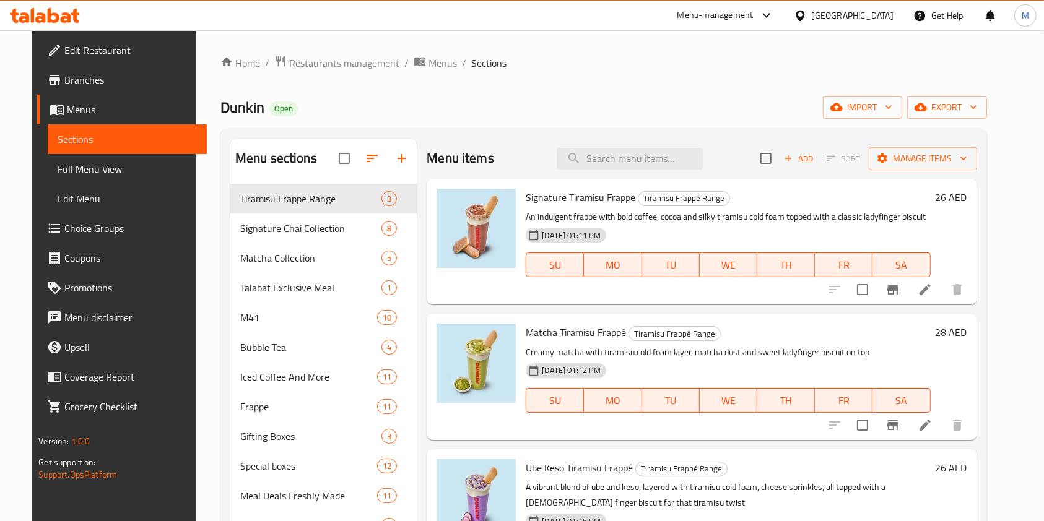
scroll to position [354, 0]
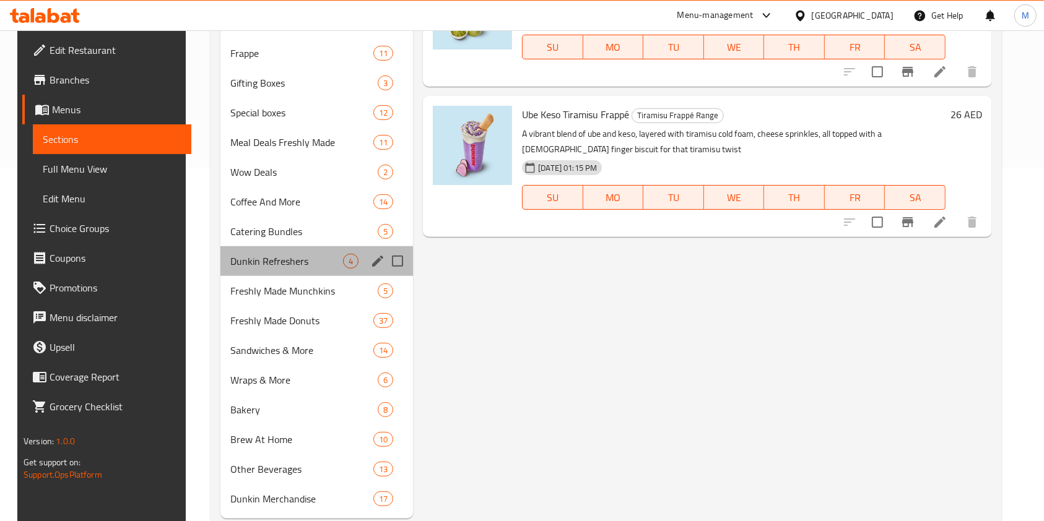
click at [267, 269] on div "Dunkin Refreshers 4" at bounding box center [316, 261] width 193 height 30
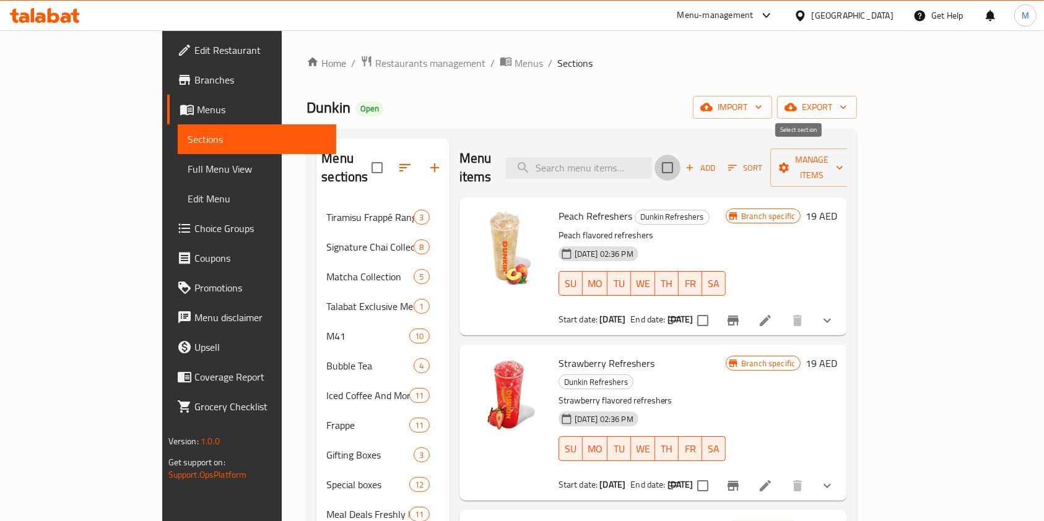
click at [680, 156] on input "checkbox" at bounding box center [667, 168] width 26 height 26
checkbox input "true"
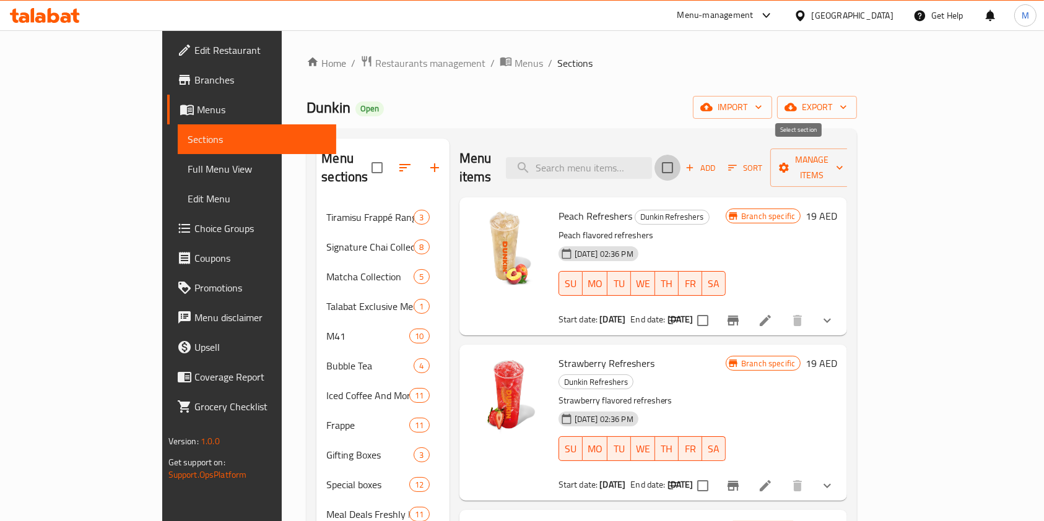
checkbox input "true"
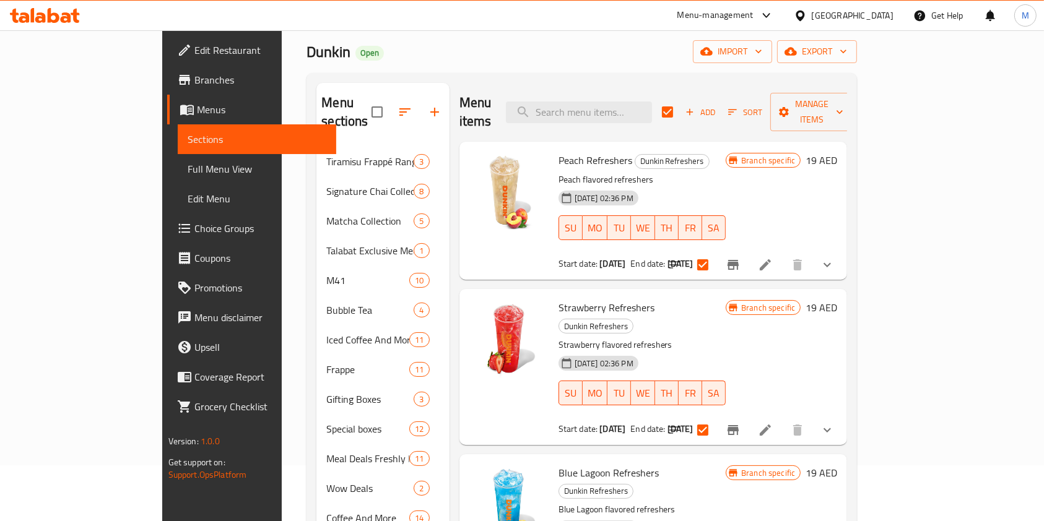
scroll to position [55, 0]
click at [843, 100] on span "Manage items" at bounding box center [811, 112] width 63 height 31
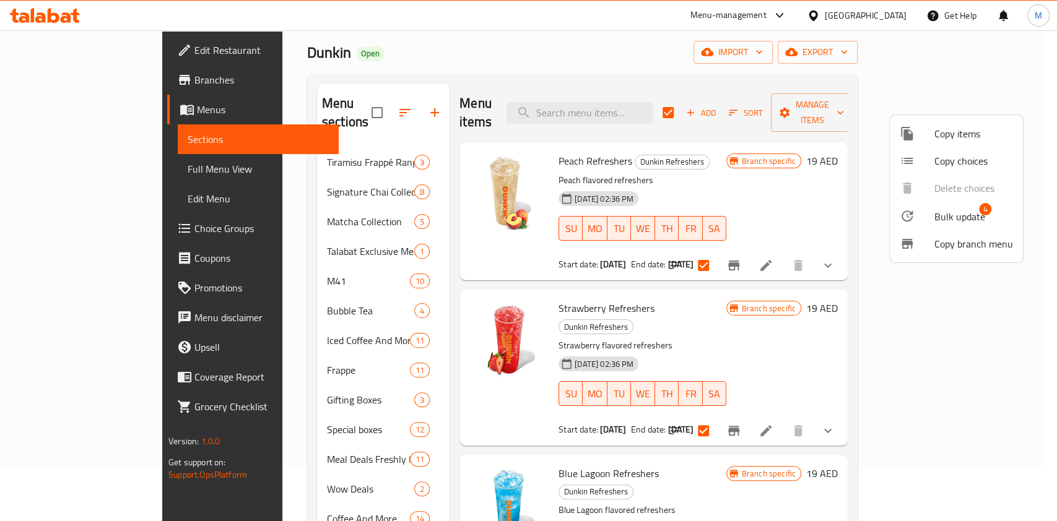
click at [517, 47] on div at bounding box center [528, 260] width 1057 height 521
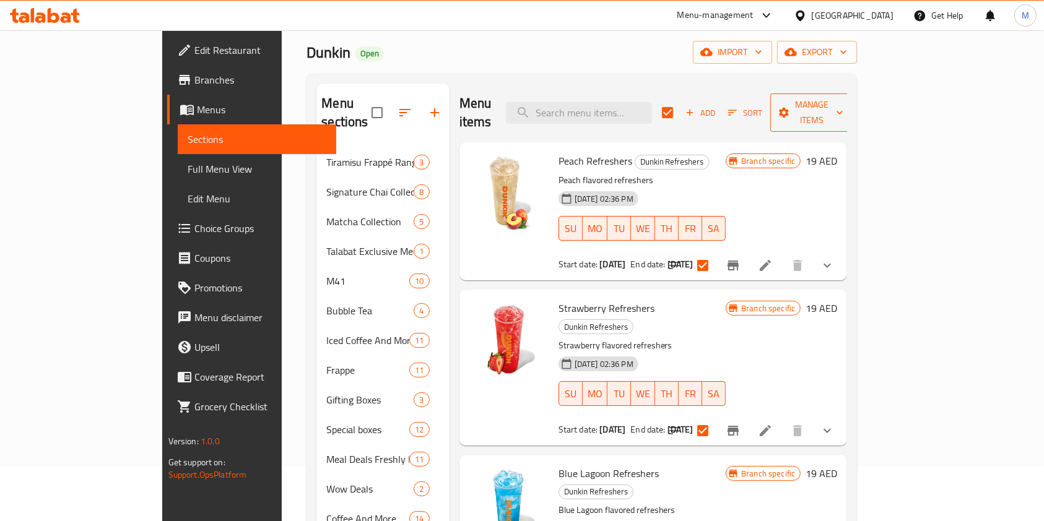
click at [843, 97] on span "Manage items" at bounding box center [811, 112] width 63 height 31
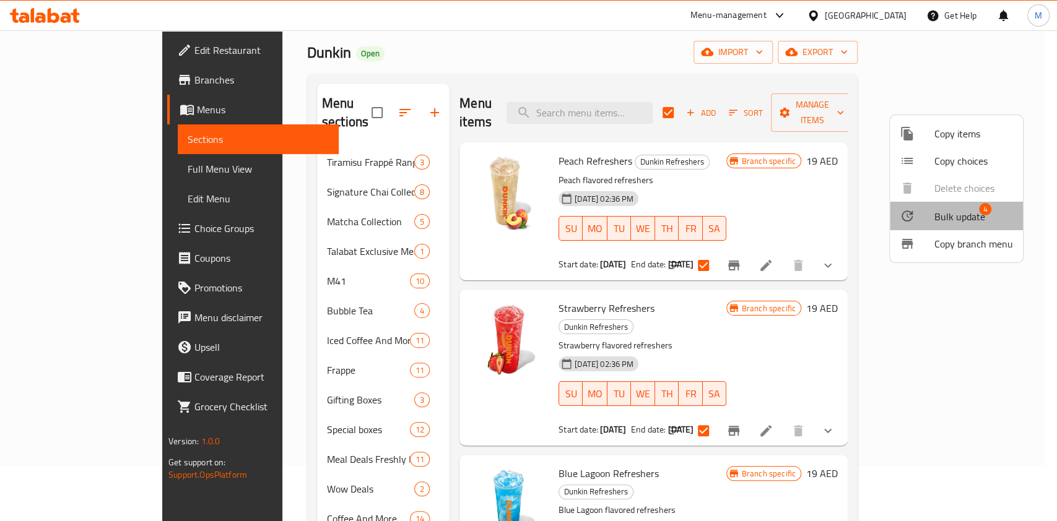
click at [958, 213] on span "Bulk update" at bounding box center [959, 216] width 51 height 15
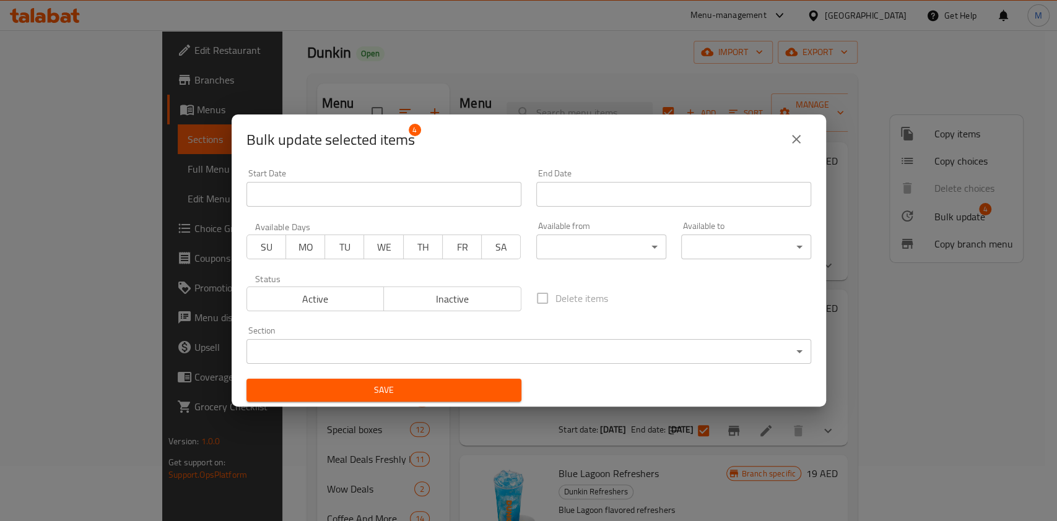
click at [581, 48] on div "Bulk update selected items 4 Start Date Start Date End Date End Date Available …" at bounding box center [528, 260] width 1057 height 521
click at [801, 137] on icon "close" at bounding box center [796, 139] width 15 height 15
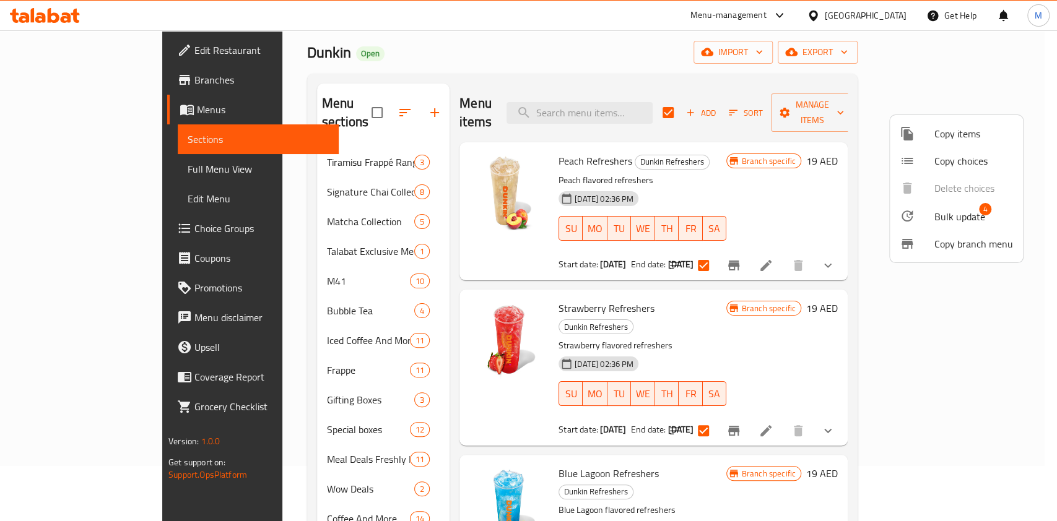
drag, startPoint x: 733, startPoint y: 440, endPoint x: 729, endPoint y: 432, distance: 9.1
click at [734, 440] on div at bounding box center [528, 260] width 1057 height 521
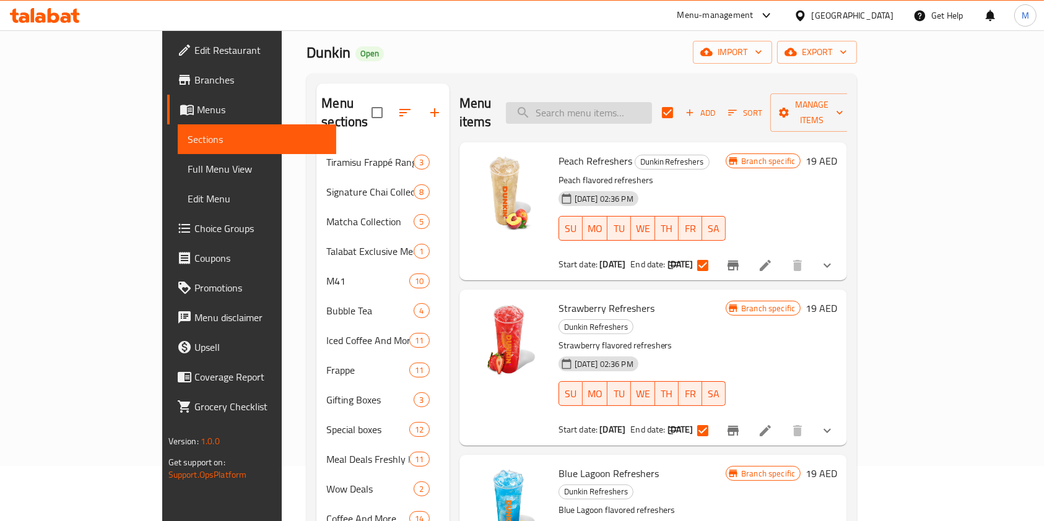
click at [652, 112] on input "search" at bounding box center [579, 113] width 146 height 22
type input "ref"
checkbox input "false"
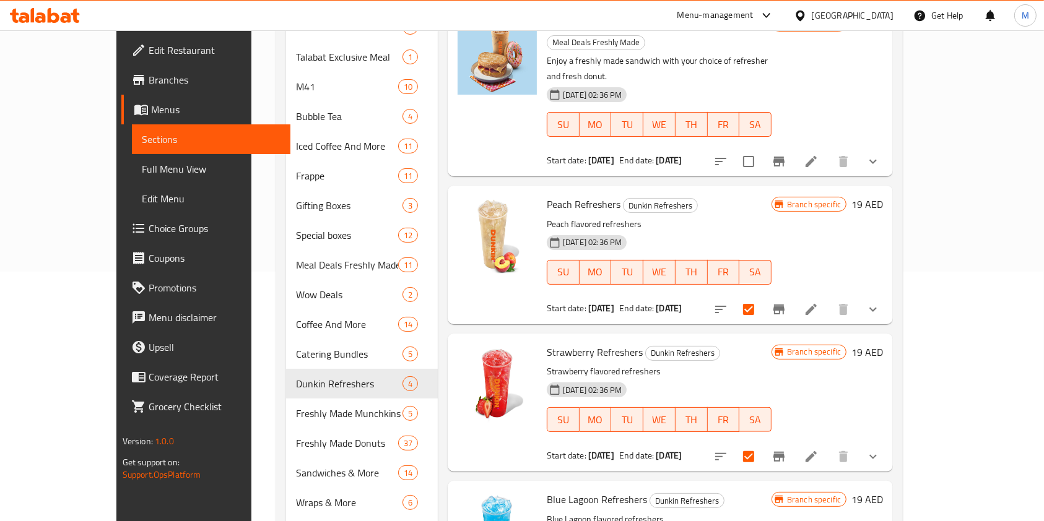
scroll to position [386, 0]
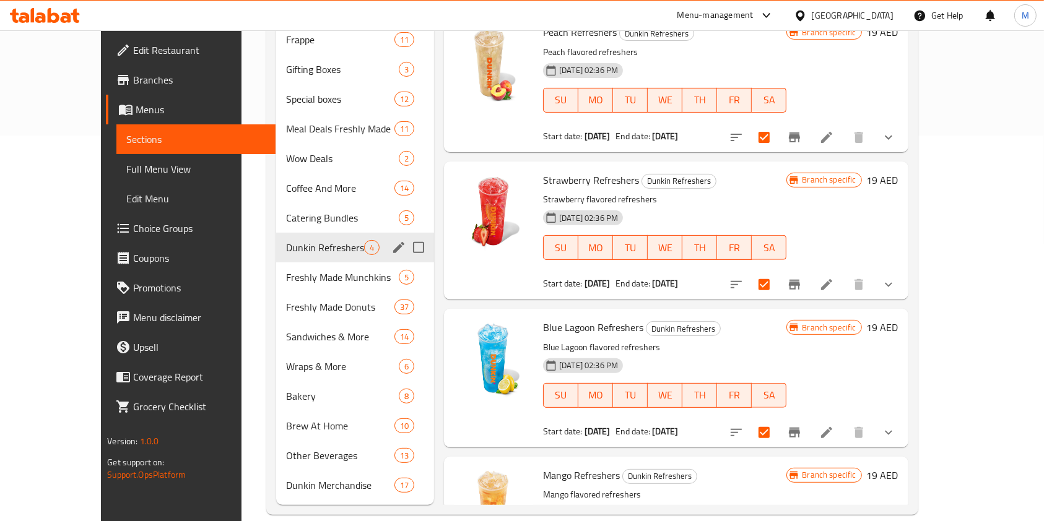
type input "refresher"
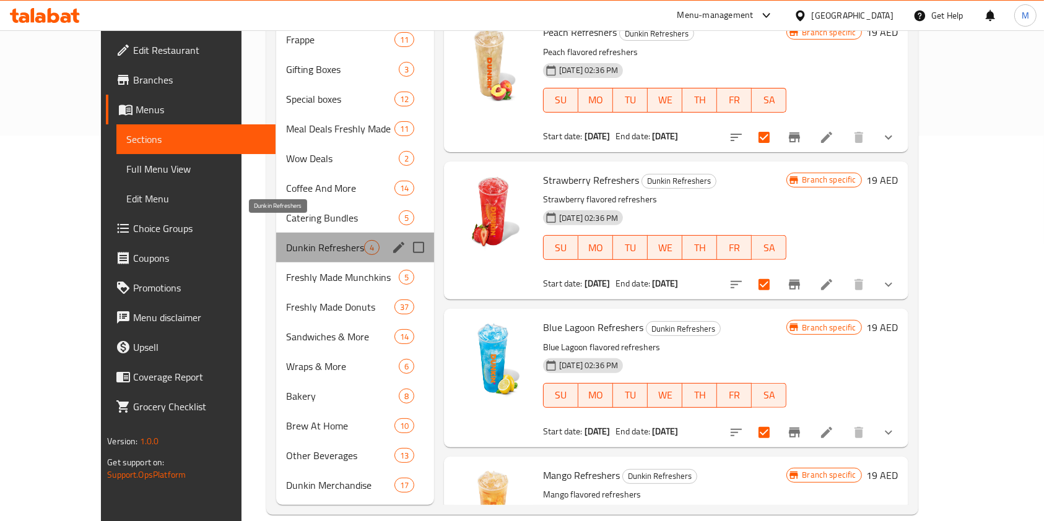
click at [286, 240] on span "Dunkin Refreshers" at bounding box center [325, 247] width 78 height 15
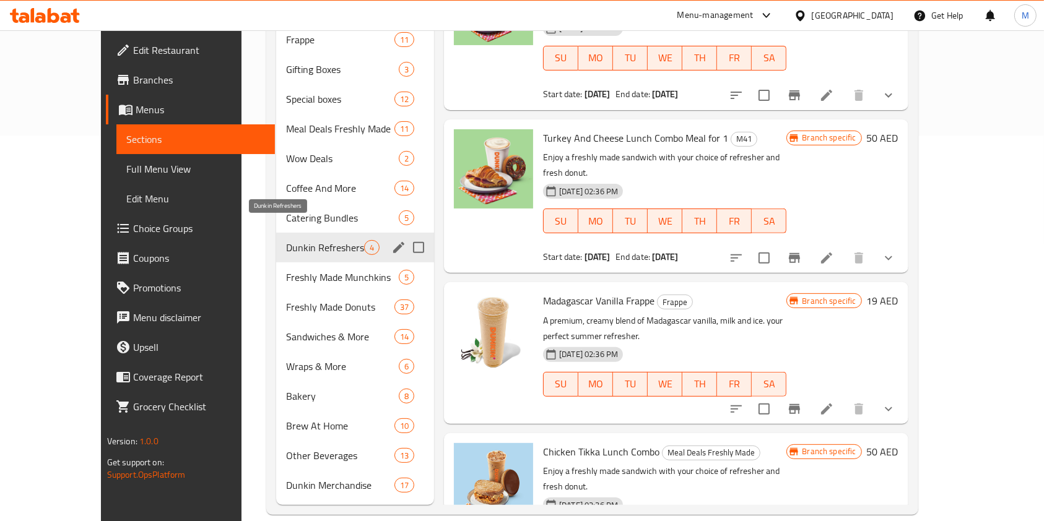
click at [306, 240] on span "Dunkin Refreshers" at bounding box center [325, 247] width 78 height 15
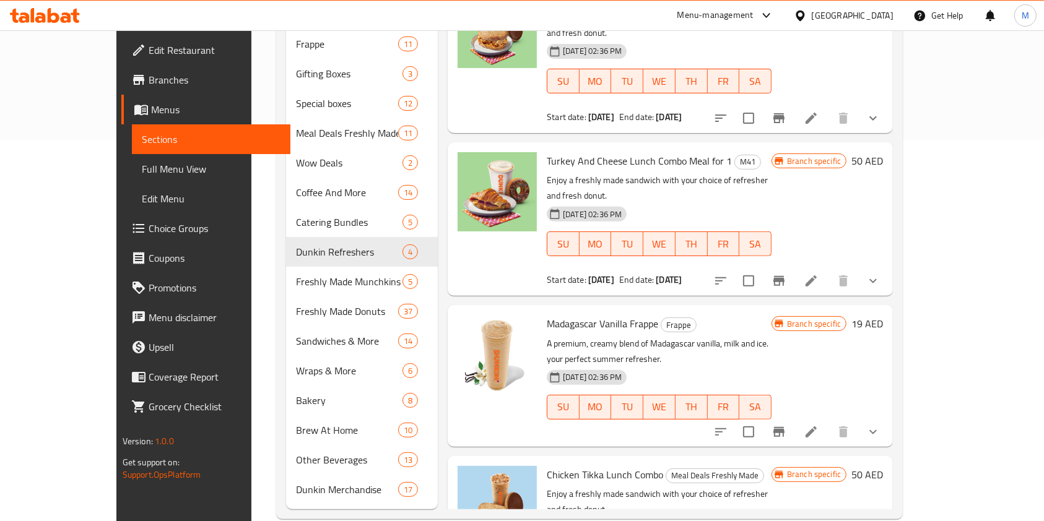
scroll to position [0, 0]
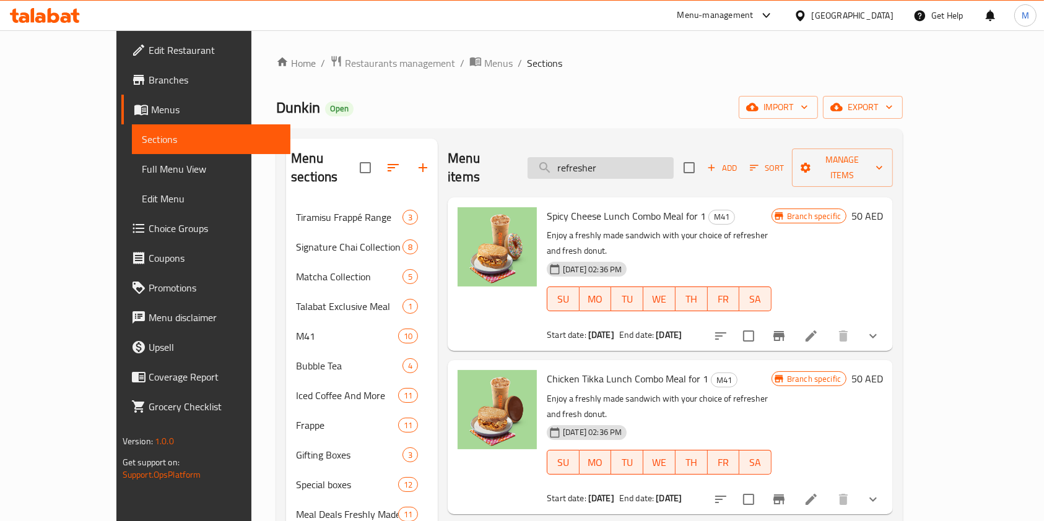
click at [645, 160] on input "refresher" at bounding box center [601, 168] width 146 height 22
checkbox input "true"
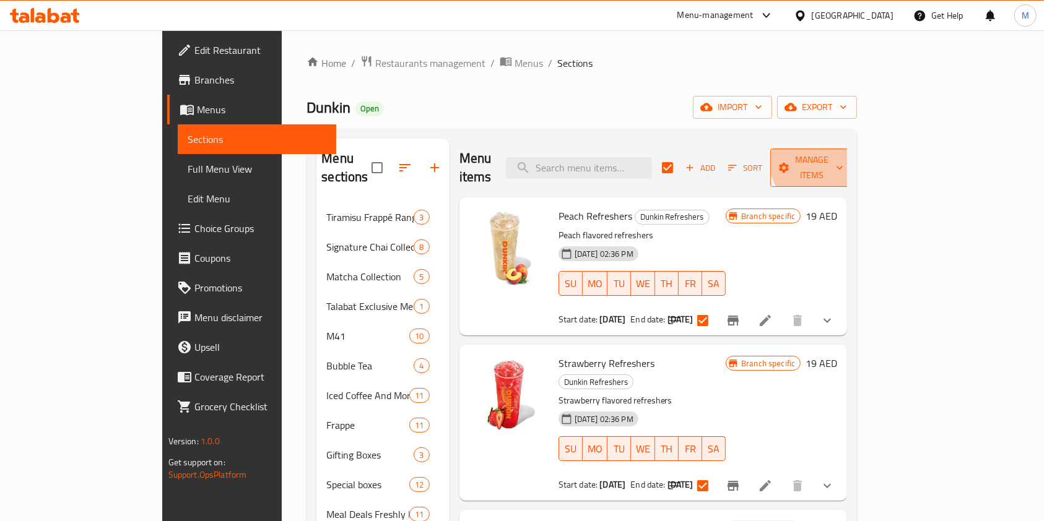
click at [843, 156] on span "Manage items" at bounding box center [811, 167] width 63 height 31
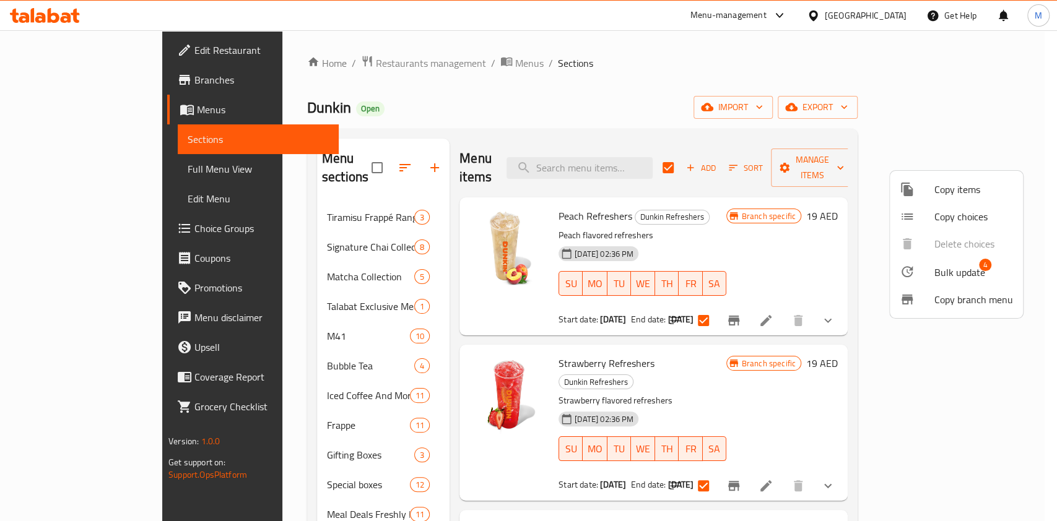
click at [952, 266] on span "Bulk update" at bounding box center [959, 272] width 51 height 15
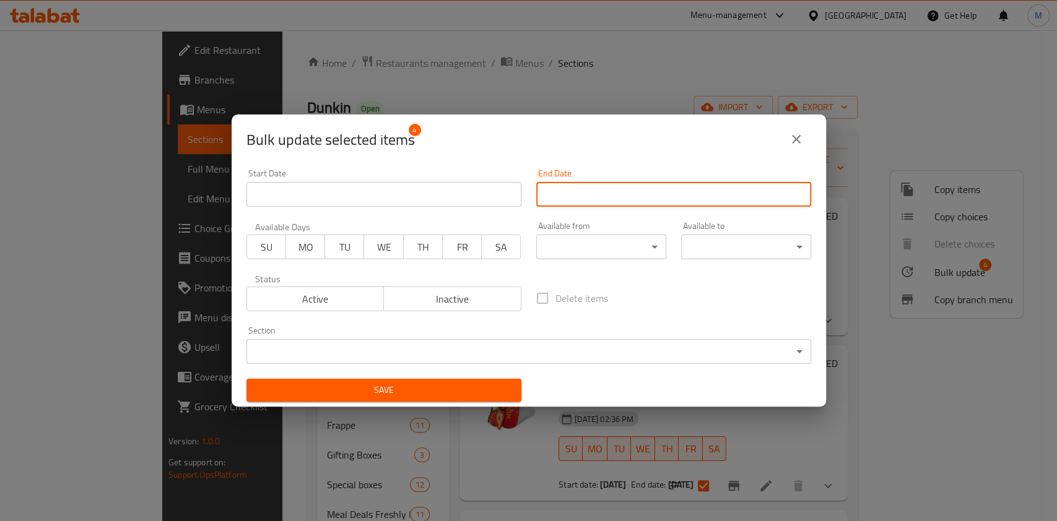
click at [704, 191] on input "Start Date" at bounding box center [673, 194] width 275 height 25
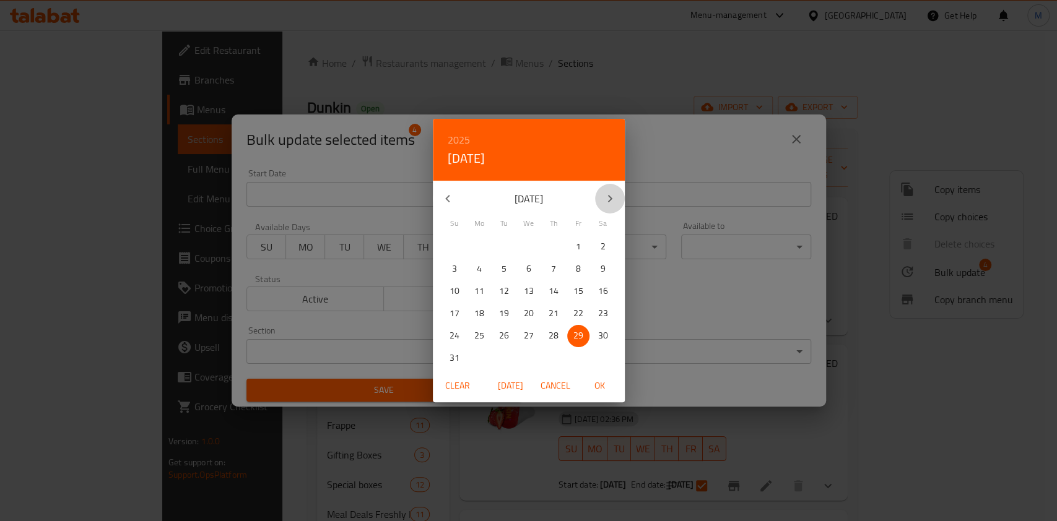
click at [617, 192] on button "button" at bounding box center [610, 199] width 30 height 30
click at [609, 202] on icon "button" at bounding box center [609, 198] width 15 height 15
click at [614, 199] on icon "button" at bounding box center [609, 198] width 15 height 15
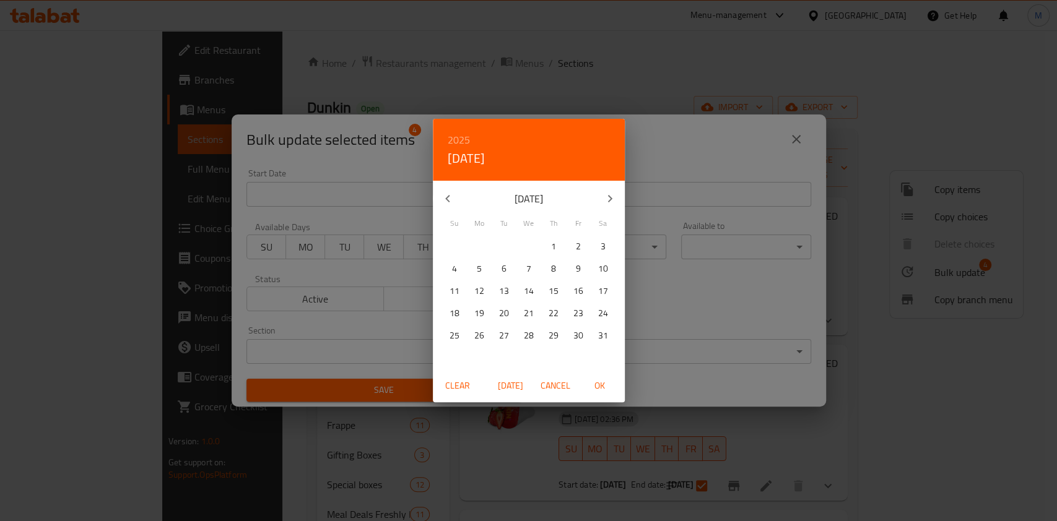
click at [592, 337] on span "31" at bounding box center [603, 335] width 22 height 15
click at [599, 379] on span "OK" at bounding box center [600, 385] width 30 height 15
type input "31-01-2026"
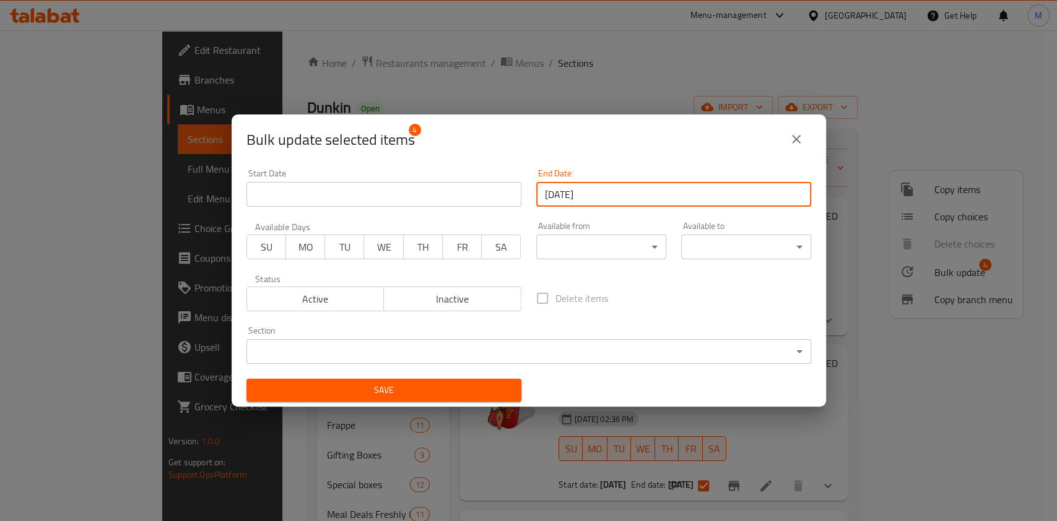
click at [404, 393] on span "Save" at bounding box center [383, 390] width 255 height 15
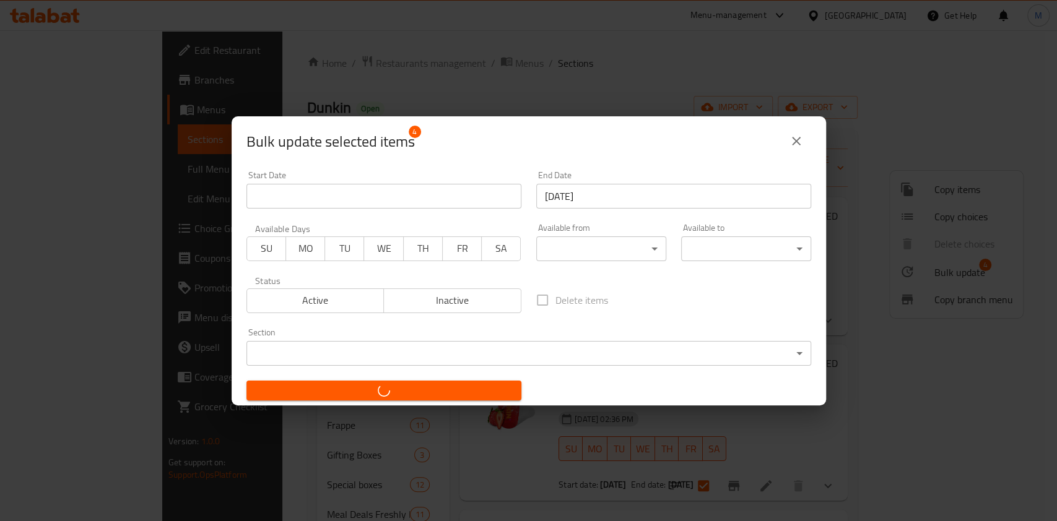
checkbox input "false"
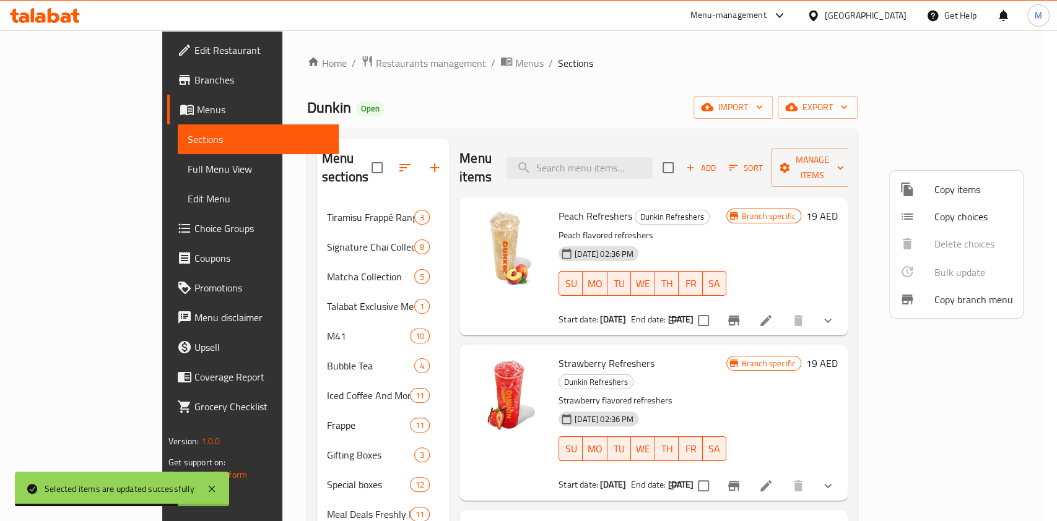
click at [340, 66] on div at bounding box center [528, 260] width 1057 height 521
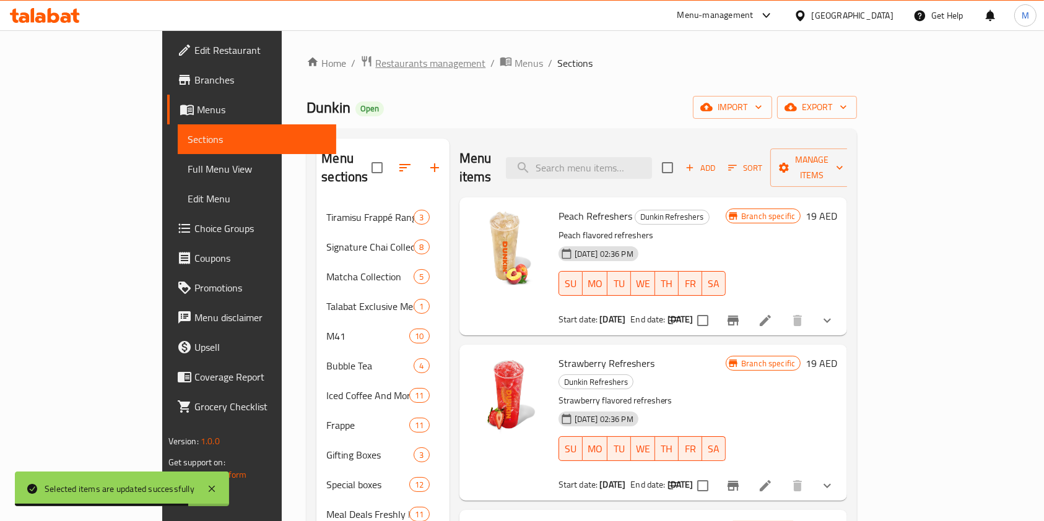
click at [375, 65] on span "Restaurants management" at bounding box center [430, 63] width 110 height 15
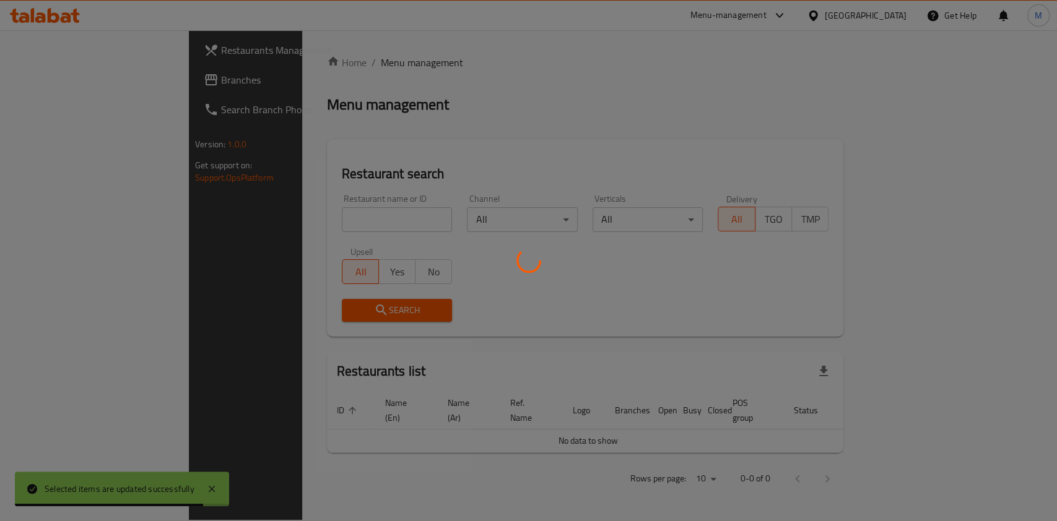
click at [326, 226] on div at bounding box center [528, 260] width 1057 height 521
click at [313, 214] on div at bounding box center [528, 260] width 1057 height 521
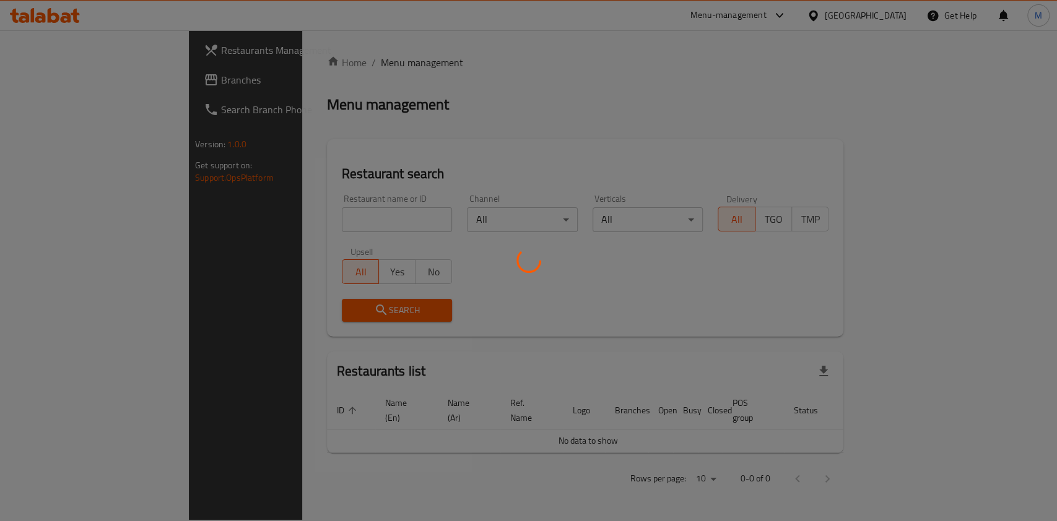
click at [313, 214] on div at bounding box center [528, 260] width 1057 height 521
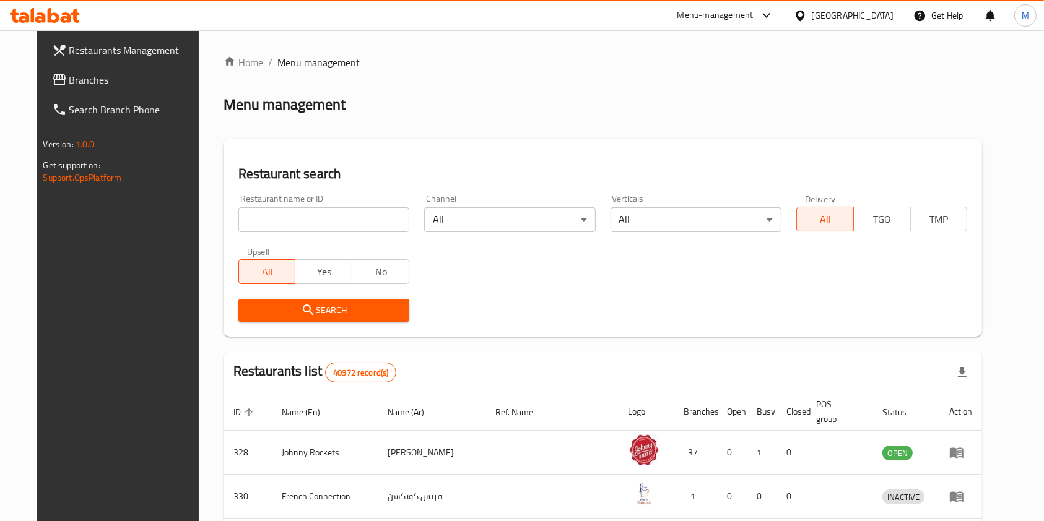
drag, startPoint x: 372, startPoint y: 201, endPoint x: 363, endPoint y: 215, distance: 16.4
click at [367, 212] on div "Restaurant name or ID Restaurant name or ID" at bounding box center [323, 213] width 171 height 38
click at [360, 219] on input "search" at bounding box center [323, 219] width 171 height 25
type input "dunkin"
click button "Search" at bounding box center [323, 310] width 171 height 23
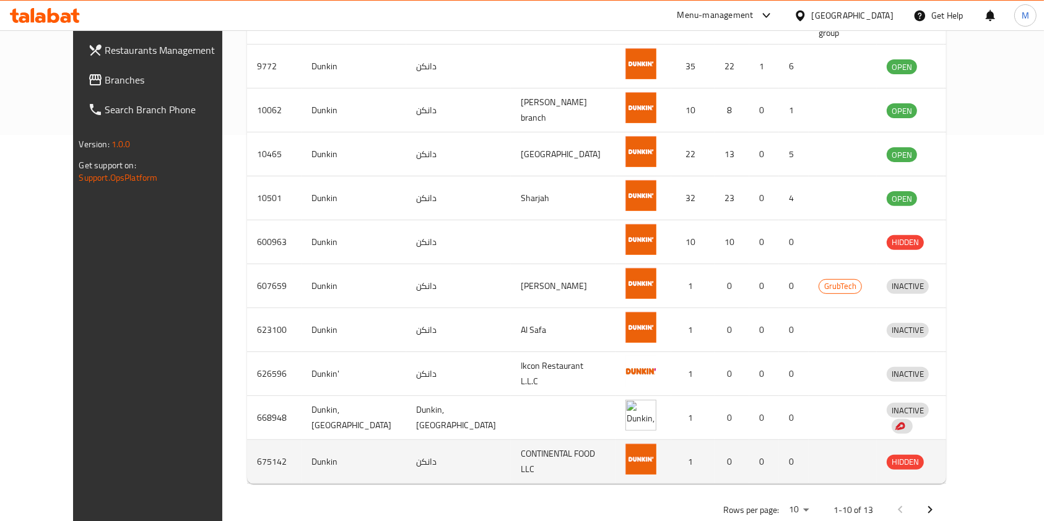
scroll to position [411, 0]
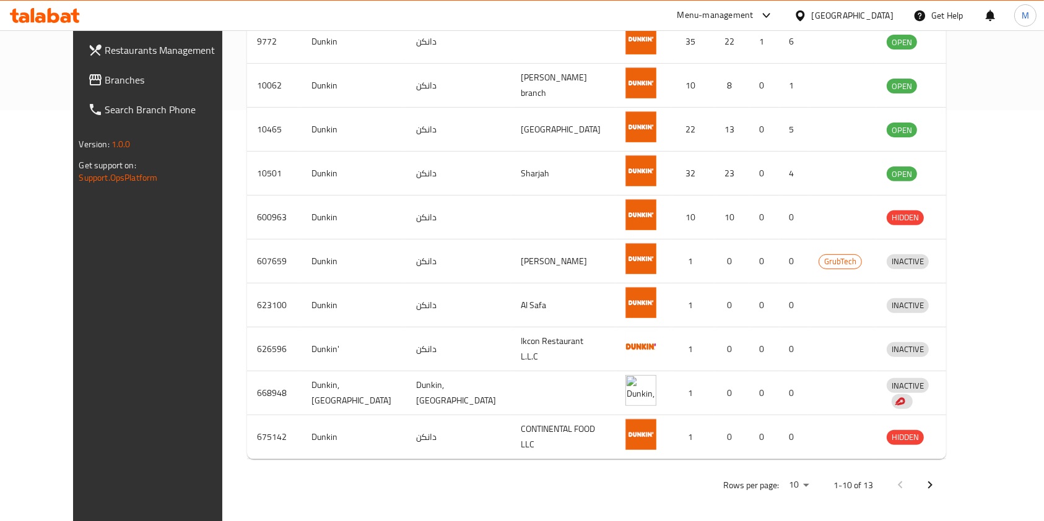
click at [945, 485] on button "Next page" at bounding box center [930, 486] width 30 height 30
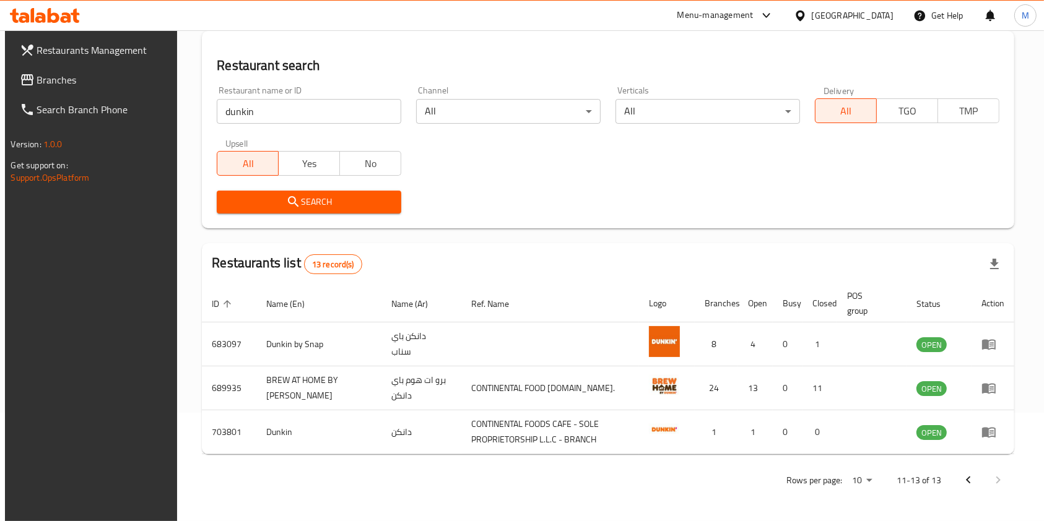
scroll to position [107, 0]
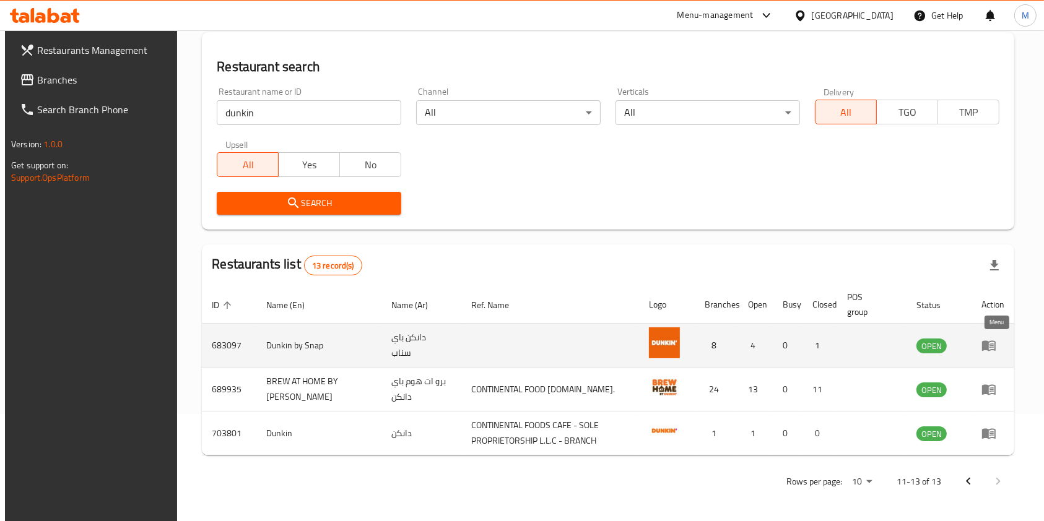
click at [1004, 344] on link "enhanced table" at bounding box center [992, 345] width 23 height 15
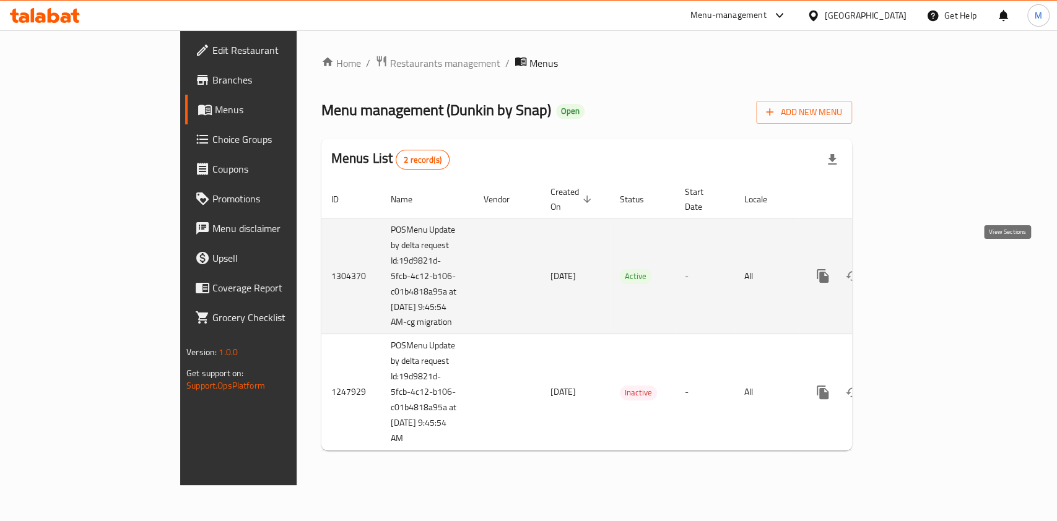
click at [919, 269] on icon "enhanced table" at bounding box center [912, 276] width 15 height 15
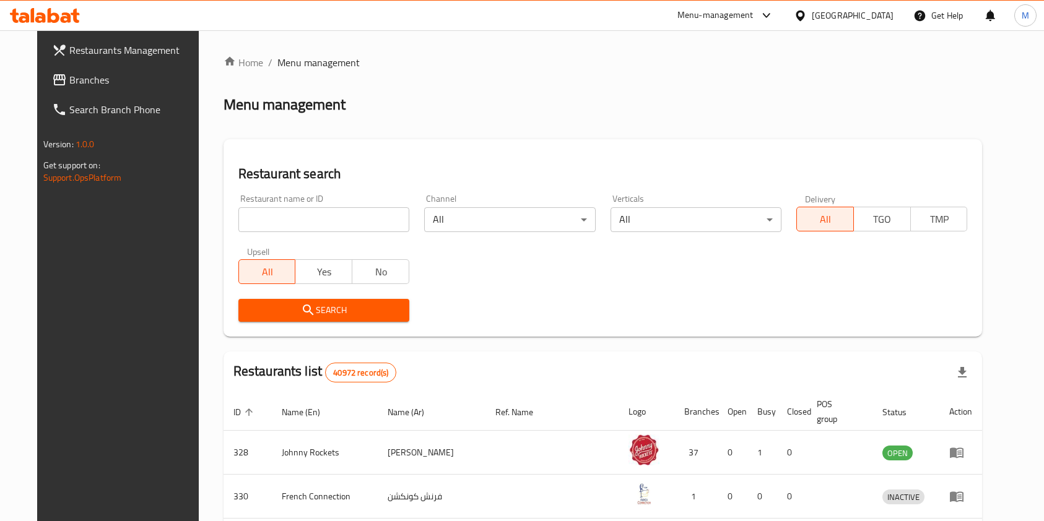
scroll to position [107, 0]
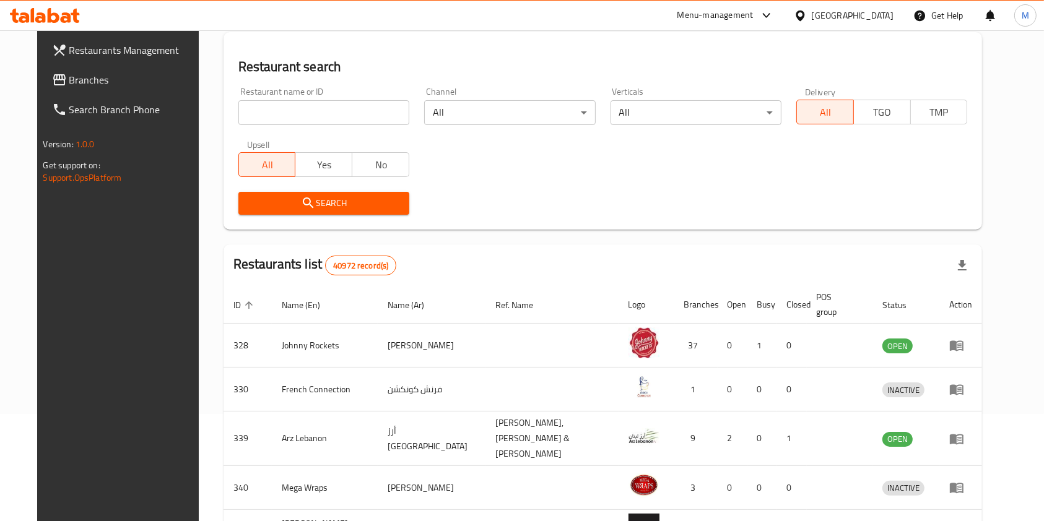
click at [307, 111] on input "search" at bounding box center [323, 112] width 171 height 25
type input "dunkin"
click button "Search" at bounding box center [323, 203] width 171 height 23
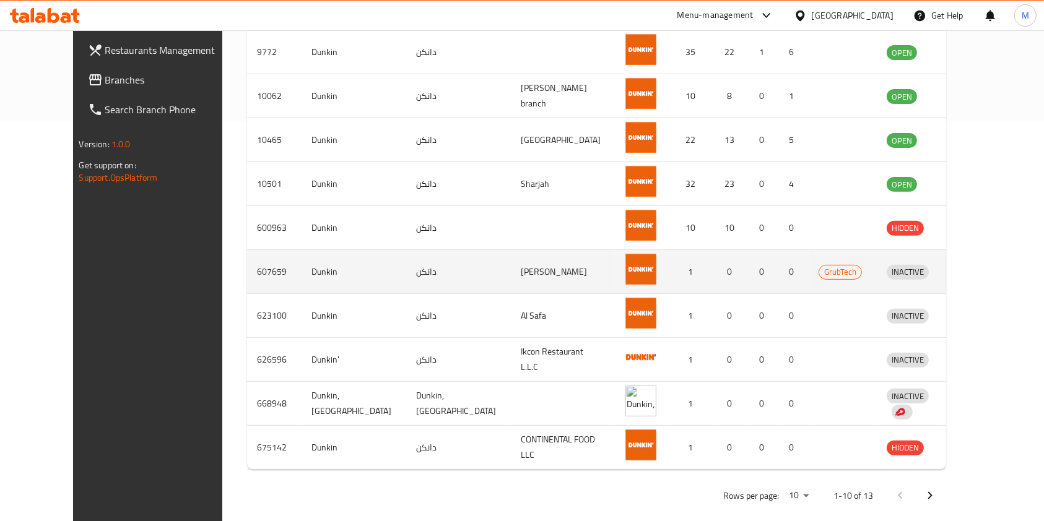
scroll to position [411, 0]
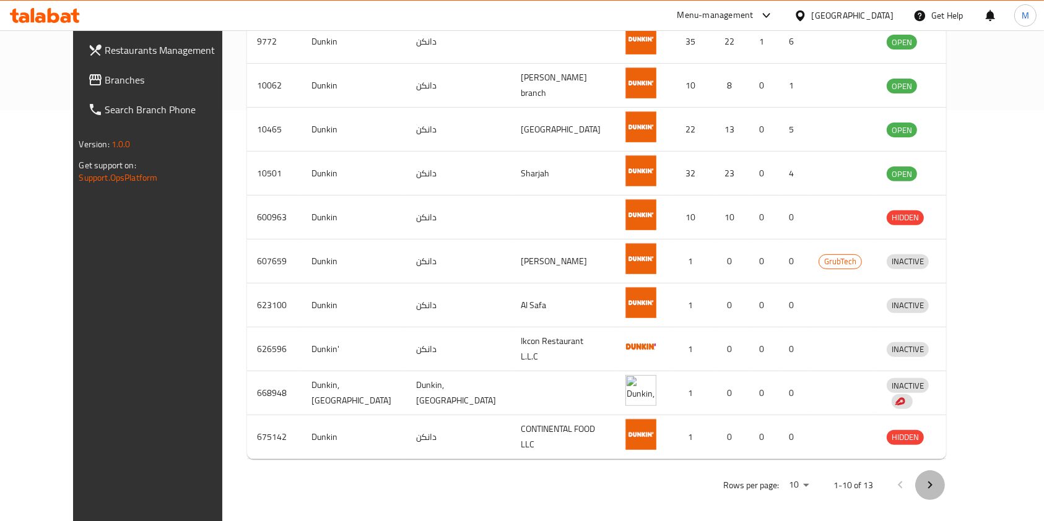
click at [945, 476] on button "Next page" at bounding box center [930, 486] width 30 height 30
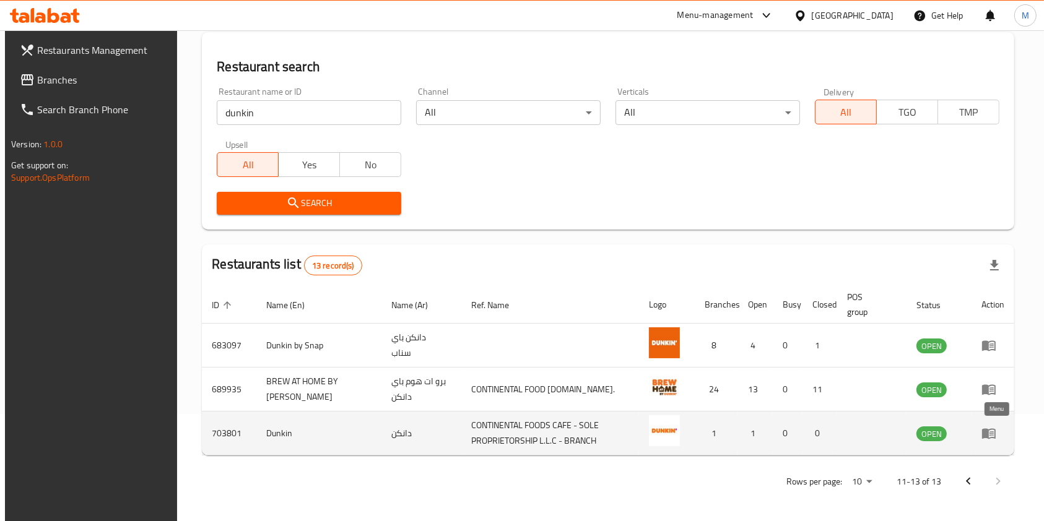
click at [996, 433] on icon "enhanced table" at bounding box center [988, 433] width 15 height 15
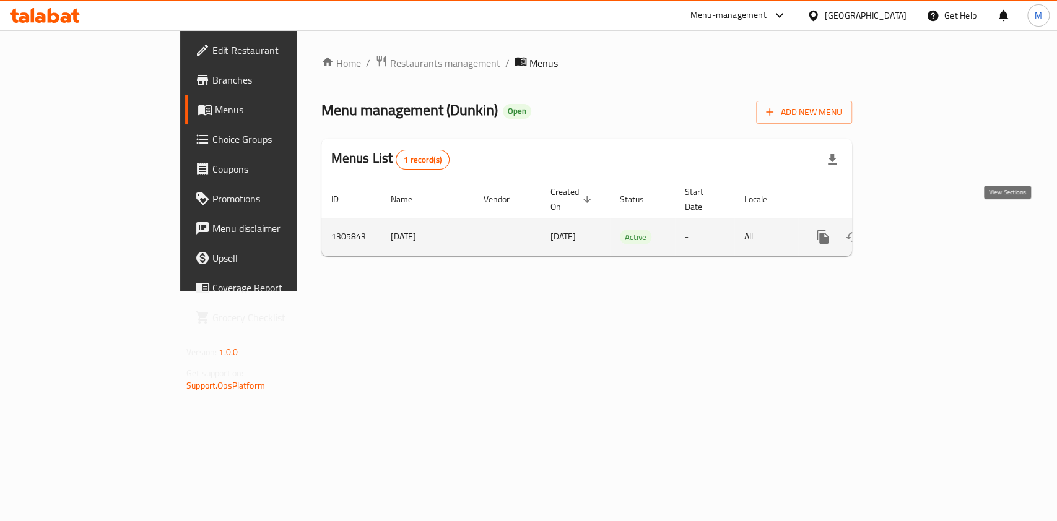
click at [927, 222] on link "enhanced table" at bounding box center [912, 237] width 30 height 30
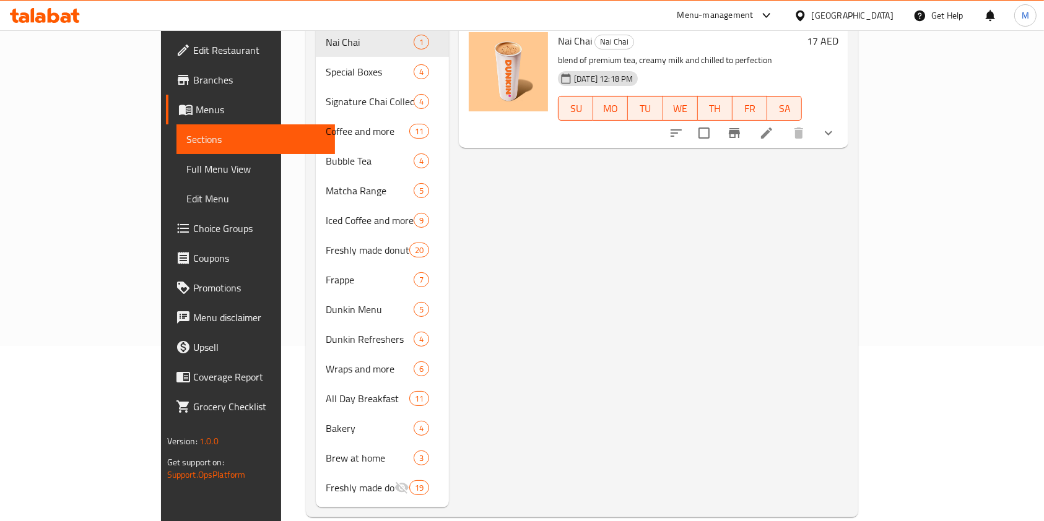
scroll to position [178, 0]
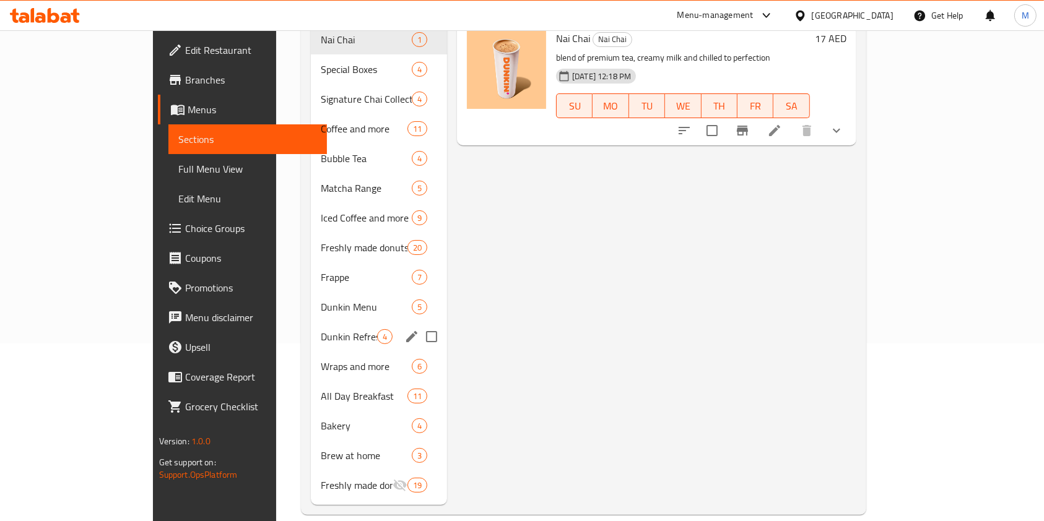
click at [311, 322] on div "Dunkin Refreshers 4" at bounding box center [379, 337] width 136 height 30
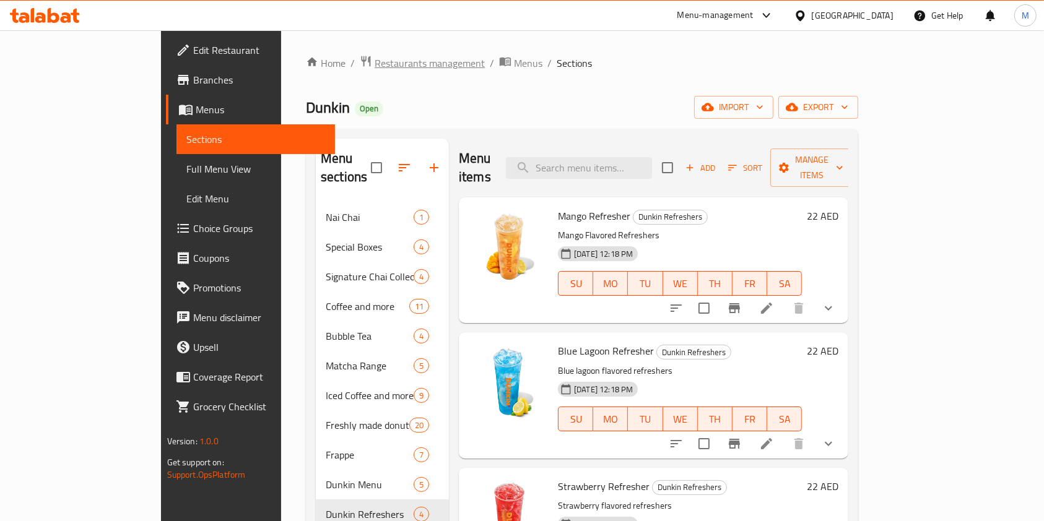
click at [375, 62] on span "Restaurants management" at bounding box center [430, 63] width 110 height 15
